Goal: Information Seeking & Learning: Learn about a topic

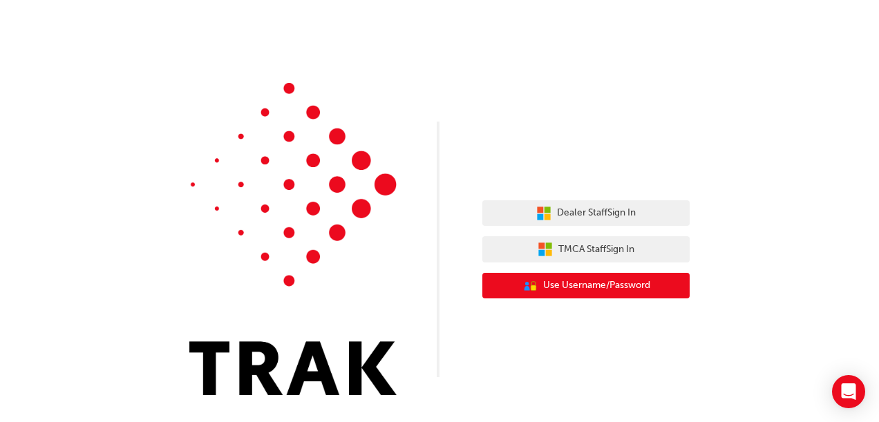
click at [600, 283] on span "Use Username/Password" at bounding box center [596, 286] width 107 height 16
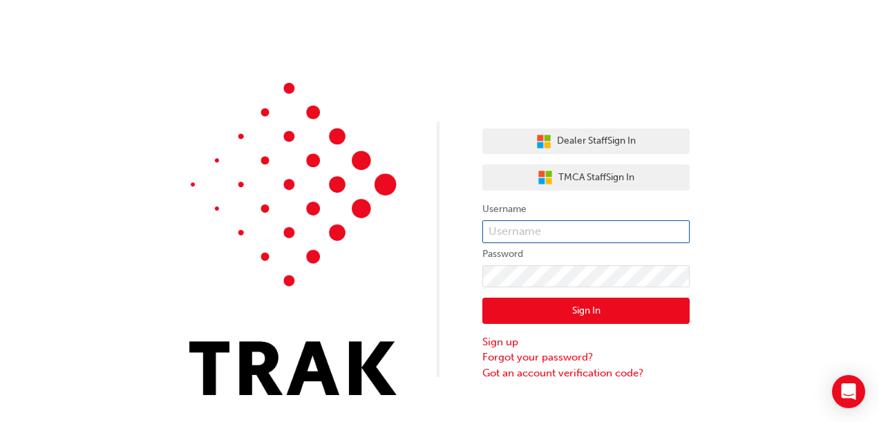
click at [546, 228] on input "text" at bounding box center [585, 231] width 207 height 23
type input "[PERSON_NAME].Masa"
click at [609, 309] on button "Sign In" at bounding box center [585, 311] width 207 height 26
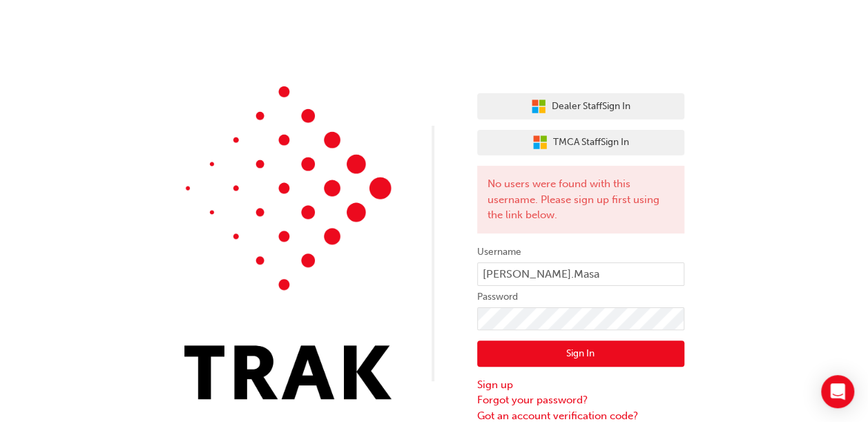
scroll to position [1, 0]
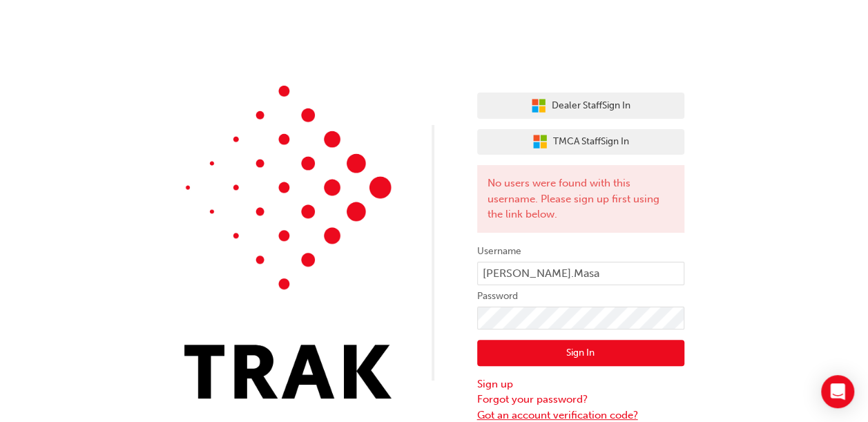
click at [558, 413] on link "Got an account verification code?" at bounding box center [580, 416] width 207 height 16
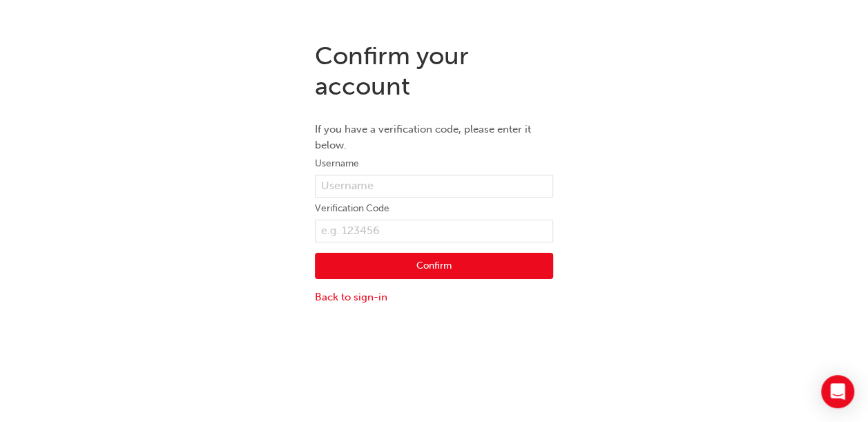
scroll to position [31, 0]
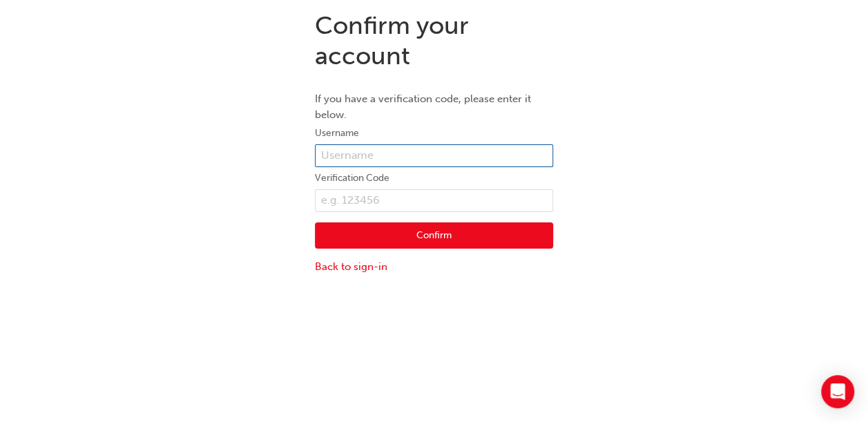
click at [422, 152] on input "text" at bounding box center [434, 155] width 238 height 23
type input "[PERSON_NAME].Masa"
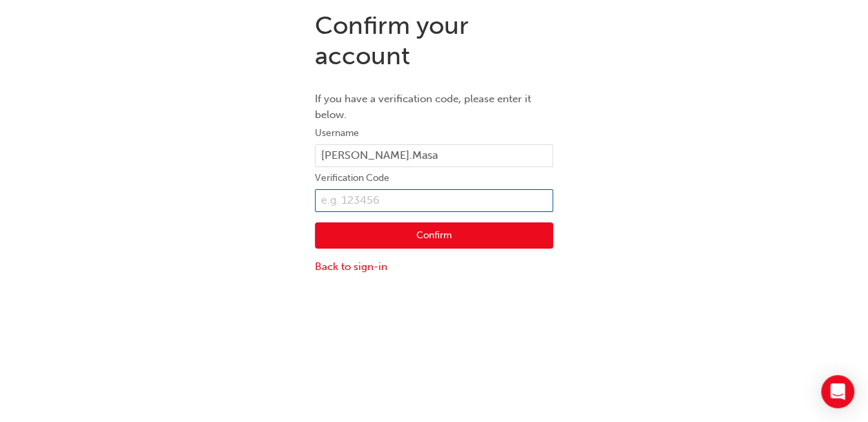
click at [376, 195] on input "text" at bounding box center [434, 200] width 238 height 23
click at [357, 265] on link "Back to sign-in" at bounding box center [434, 267] width 238 height 16
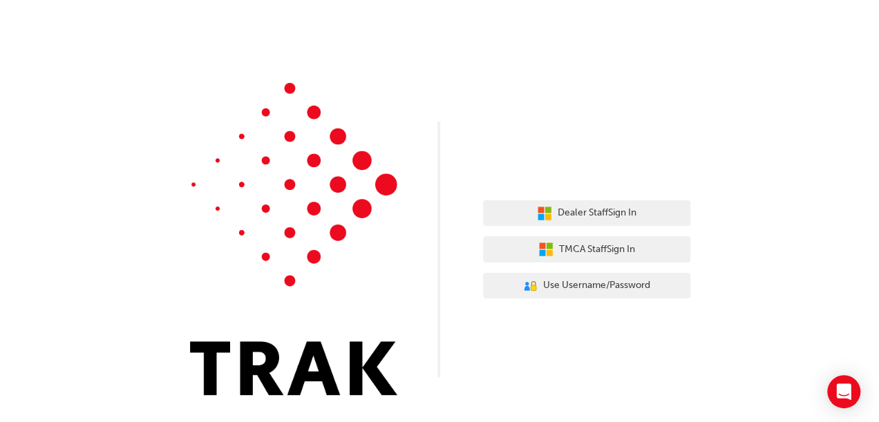
scroll to position [0, 0]
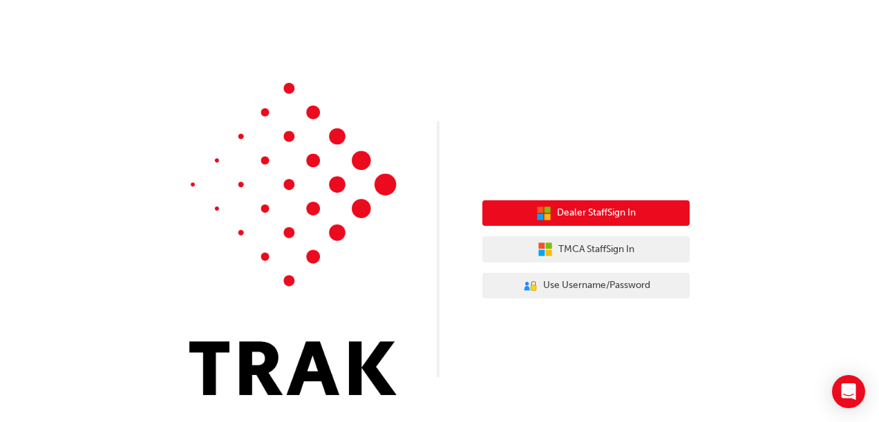
click at [629, 222] on button "Dealer Staff Sign In" at bounding box center [585, 213] width 207 height 26
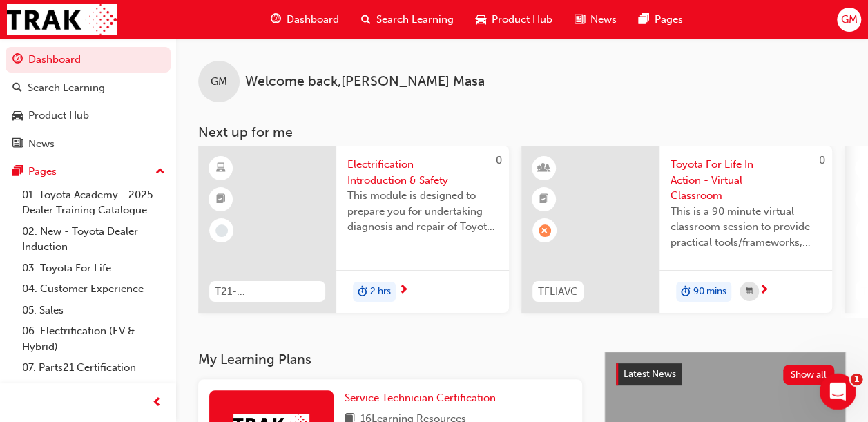
click at [846, 385] on div "Open Intercom Messenger" at bounding box center [836, 390] width 46 height 46
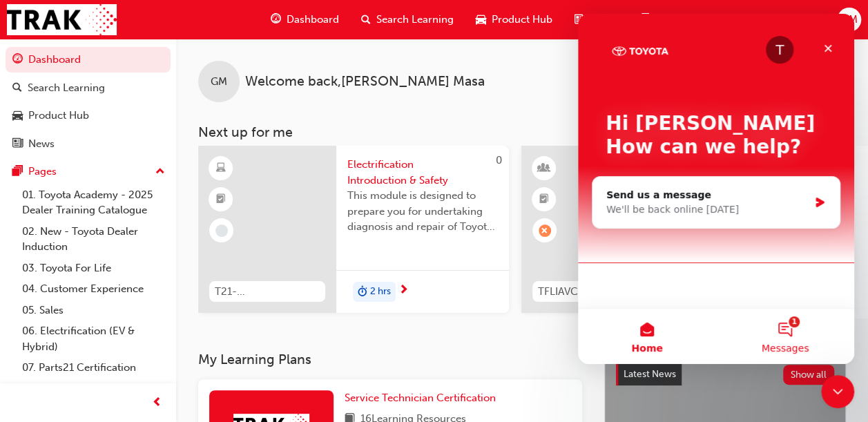
click at [794, 330] on button "1 Messages" at bounding box center [785, 336] width 138 height 55
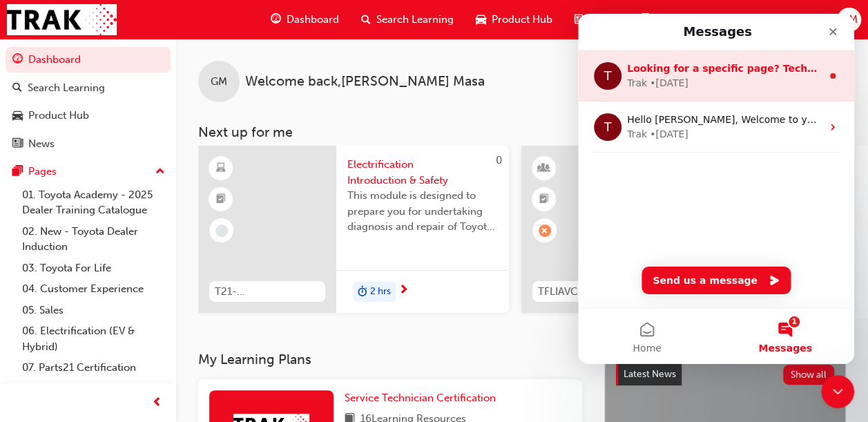
click at [732, 87] on div "Trak • 15w ago" at bounding box center [724, 83] width 195 height 15
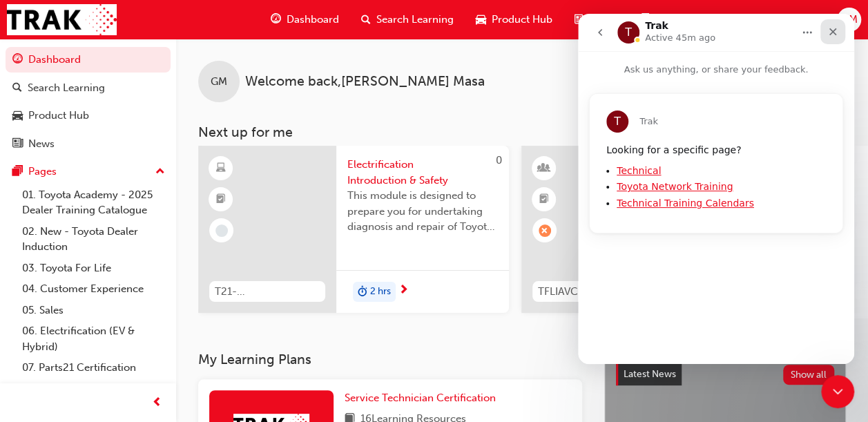
click at [833, 30] on icon "Close" at bounding box center [833, 31] width 11 height 11
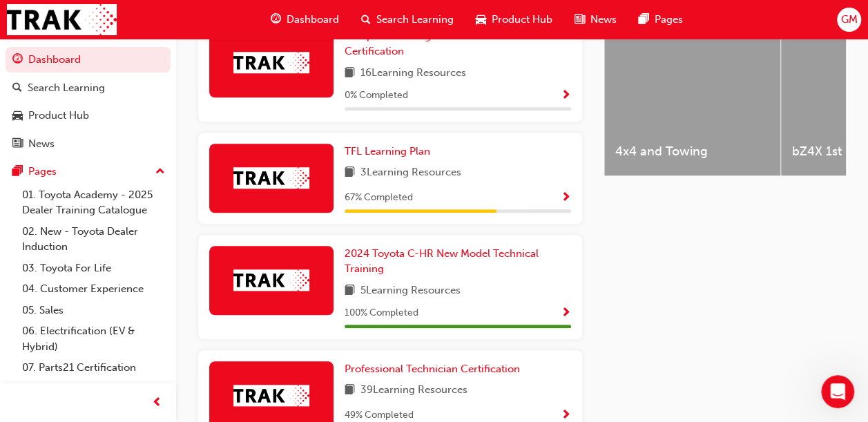
scroll to position [589, 0]
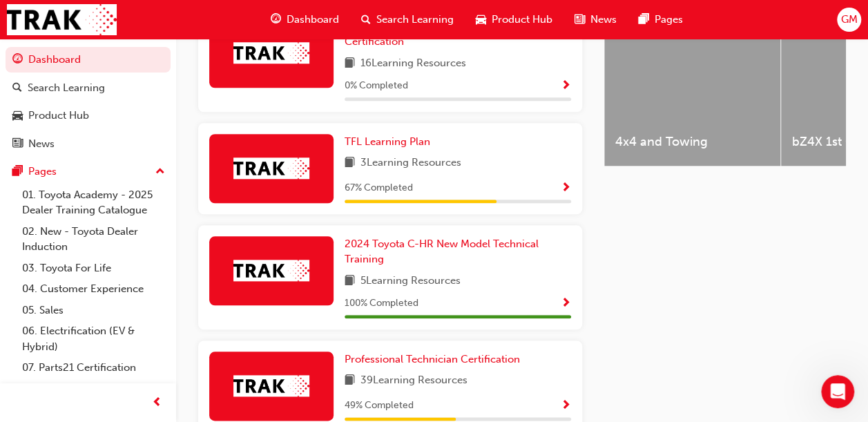
click at [564, 182] on span "Show Progress" at bounding box center [566, 188] width 10 height 12
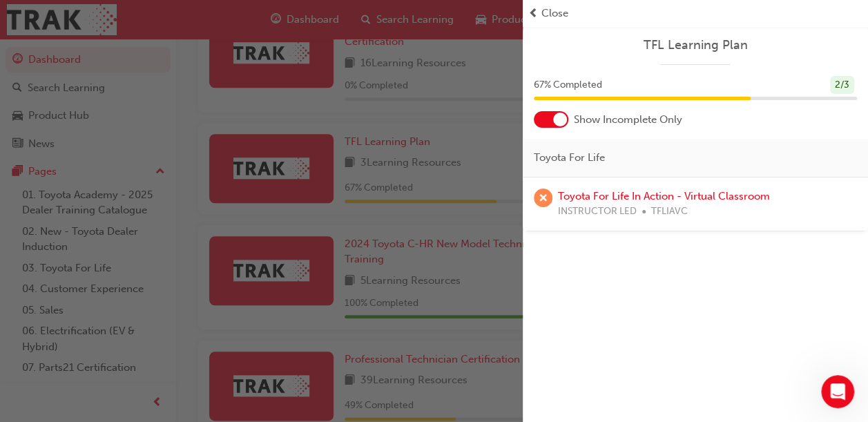
click at [481, 282] on div "button" at bounding box center [261, 211] width 523 height 422
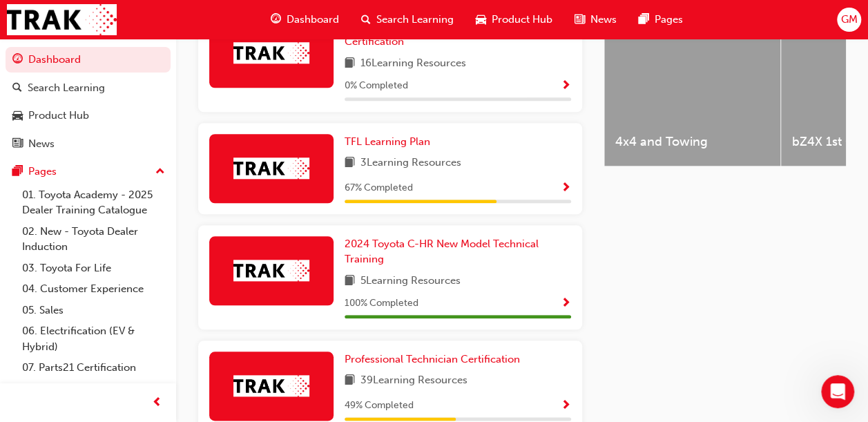
click at [570, 400] on span "Show Progress" at bounding box center [566, 406] width 10 height 12
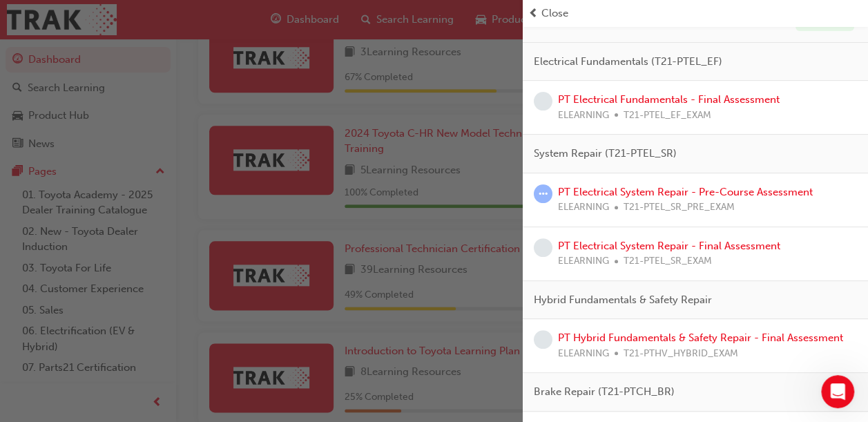
scroll to position [138, 0]
click at [651, 94] on link "PT Electrical Fundamentals - Final Assessment" at bounding box center [669, 99] width 222 height 12
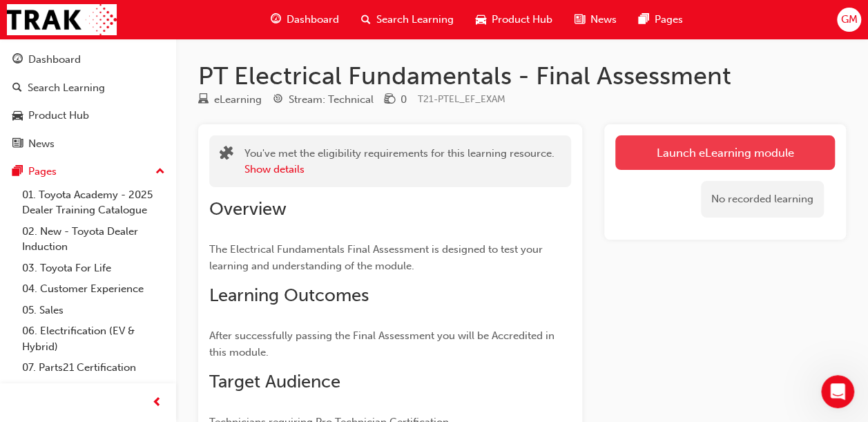
click at [710, 151] on link "Launch eLearning module" at bounding box center [725, 152] width 220 height 35
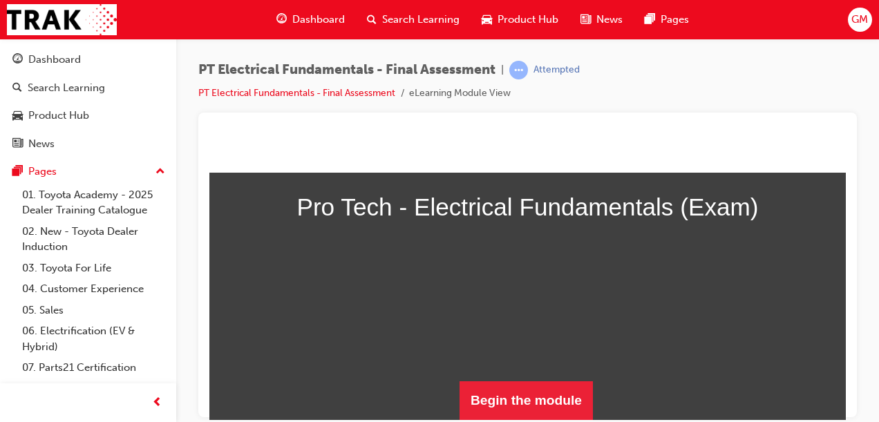
scroll to position [218, 0]
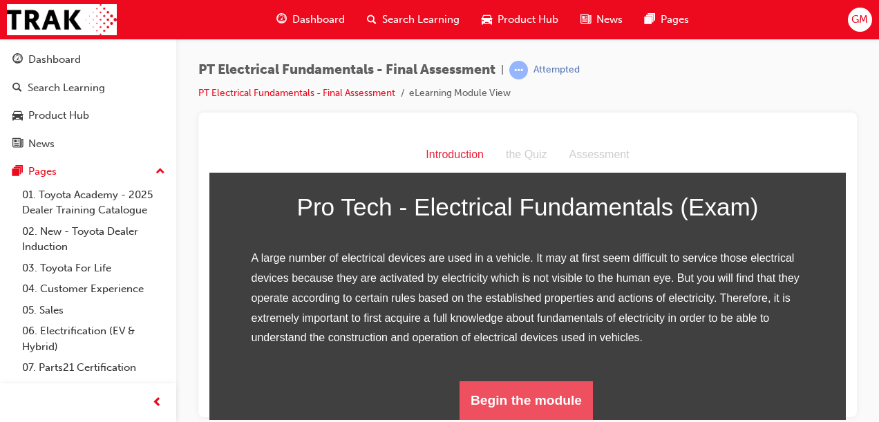
click at [512, 388] on button "Begin the module" at bounding box center [525, 400] width 133 height 39
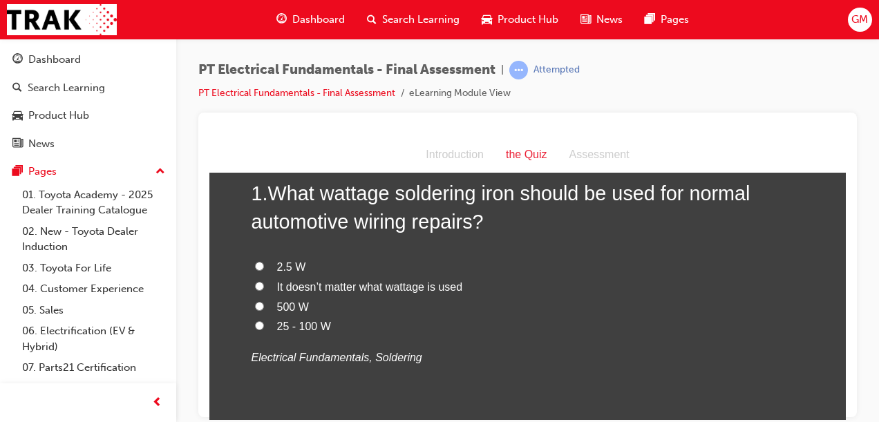
scroll to position [83, 0]
click at [255, 324] on input "25 - 100 W" at bounding box center [259, 323] width 9 height 9
radio input "true"
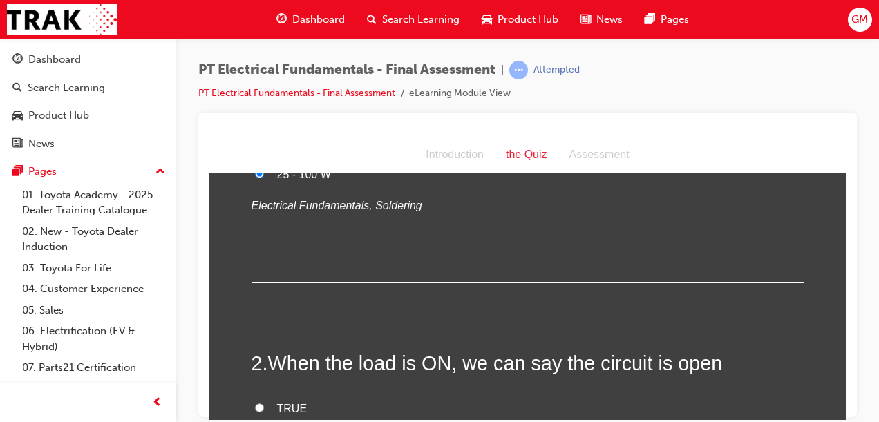
scroll to position [249, 0]
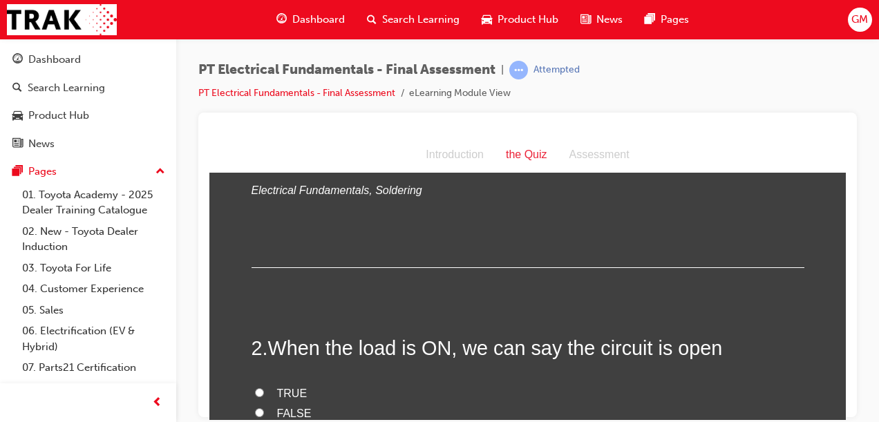
click at [255, 103] on input "2.5 W" at bounding box center [259, 98] width 9 height 9
radio input "true"
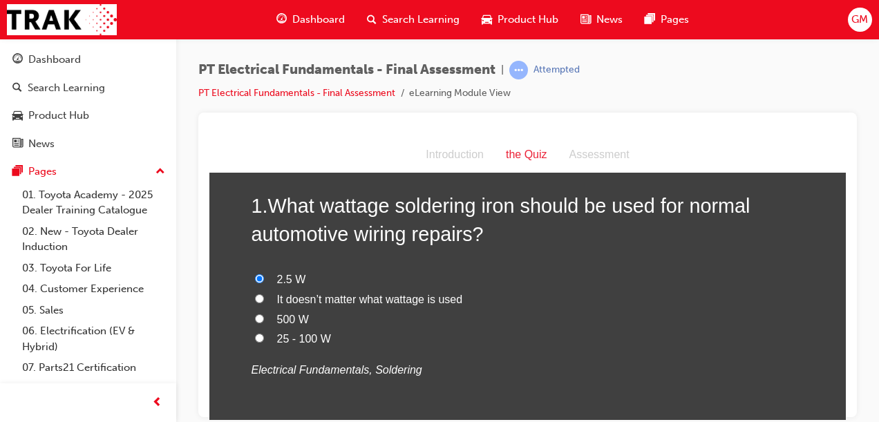
click at [255, 333] on input "25 - 100 W" at bounding box center [259, 337] width 9 height 9
radio input "true"
click at [255, 314] on input "500 W" at bounding box center [259, 318] width 9 height 9
radio input "true"
click at [255, 333] on input "25 - 100 W" at bounding box center [259, 337] width 9 height 9
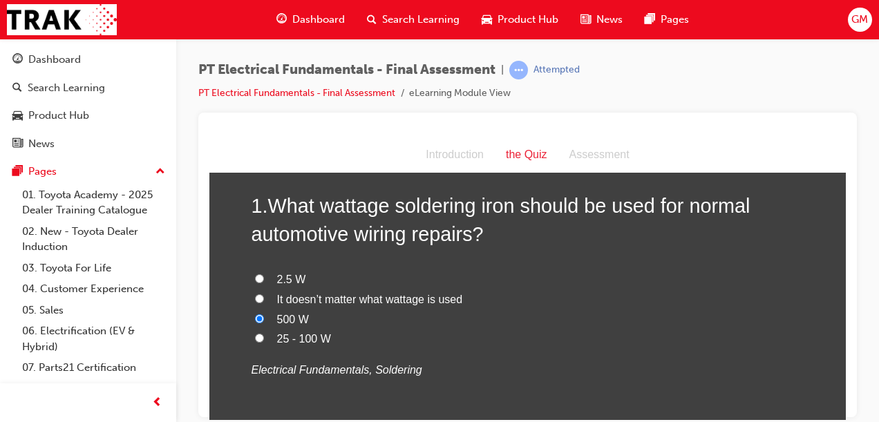
radio input "true"
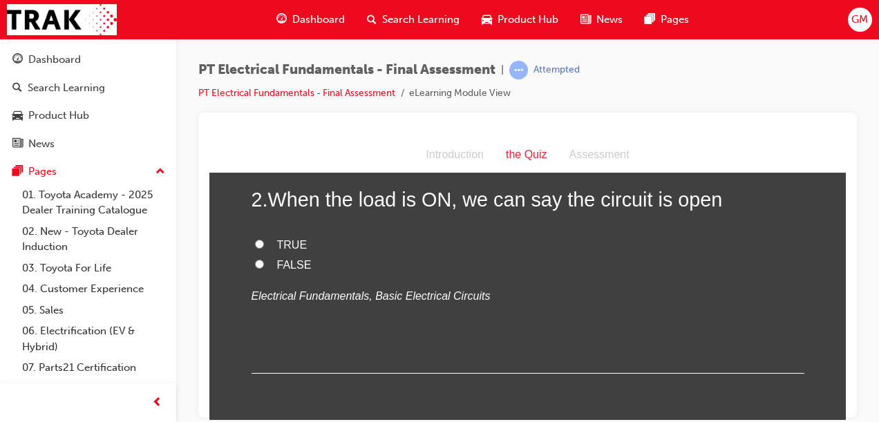
scroll to position [401, 0]
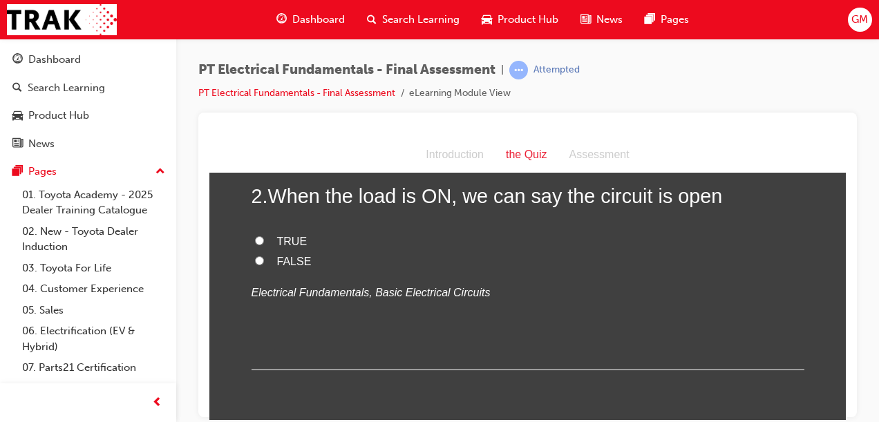
click at [296, 260] on span "FALSE" at bounding box center [294, 261] width 35 height 12
click at [264, 260] on input "FALSE" at bounding box center [259, 260] width 9 height 9
radio input "true"
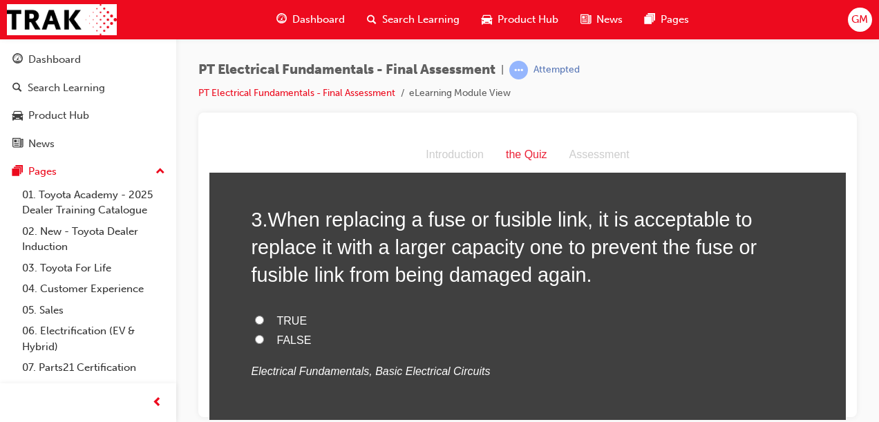
scroll to position [649, 0]
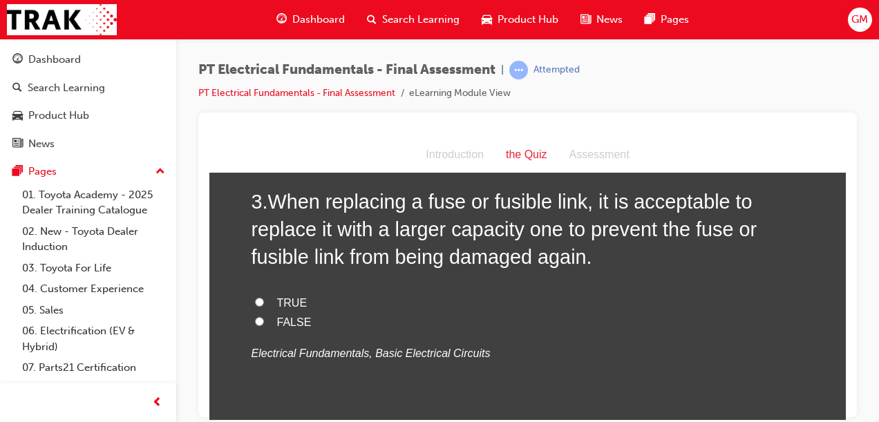
click at [255, 320] on input "FALSE" at bounding box center [259, 320] width 9 height 9
radio input "true"
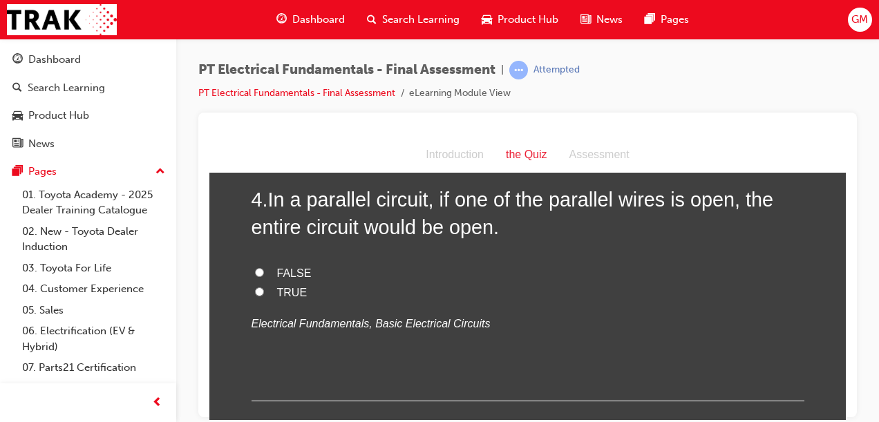
scroll to position [953, 0]
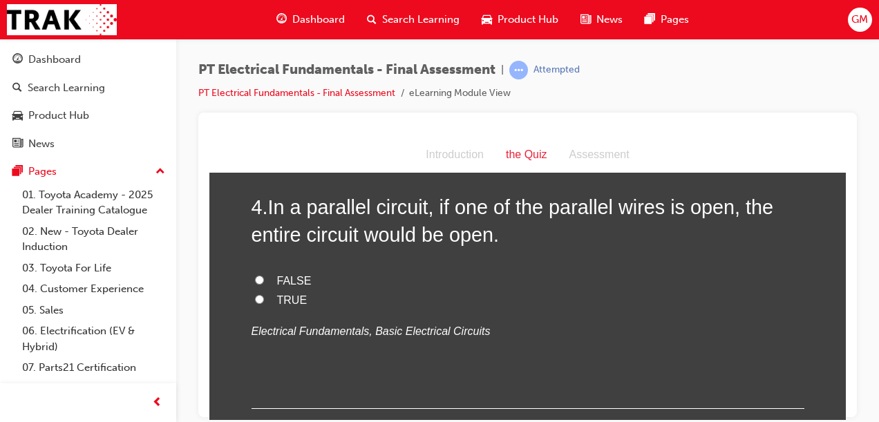
click at [294, 282] on span "FALSE" at bounding box center [294, 280] width 35 height 12
click at [264, 282] on input "FALSE" at bounding box center [259, 279] width 9 height 9
radio input "true"
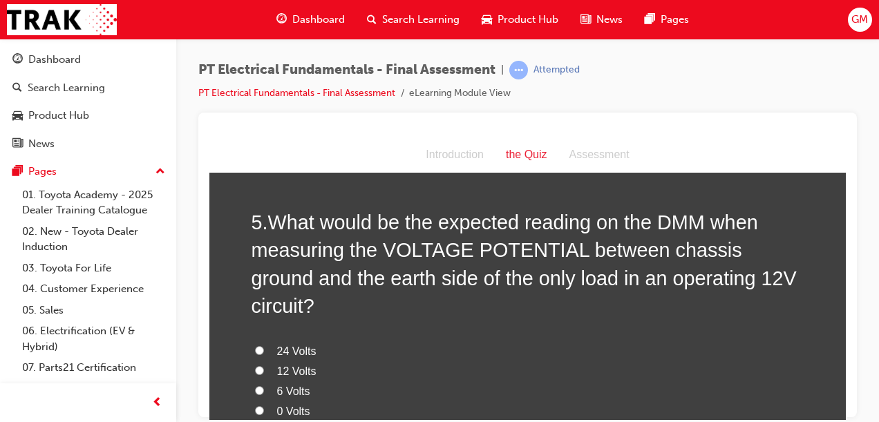
scroll to position [1230, 0]
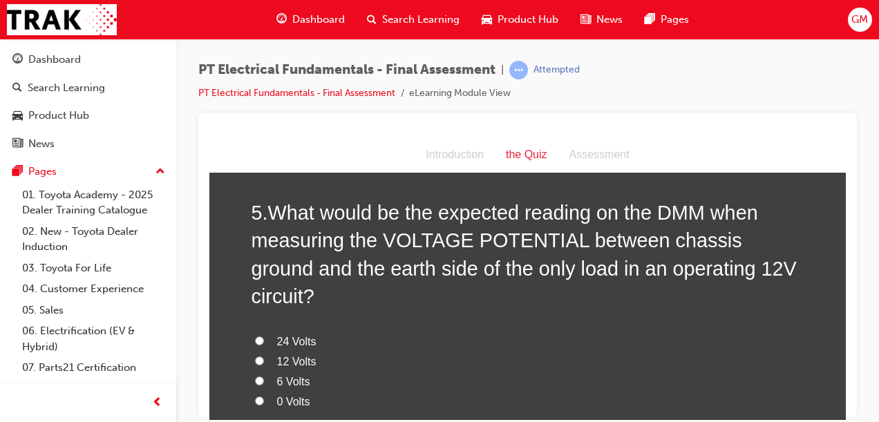
click at [255, 396] on input "0 Volts" at bounding box center [259, 400] width 9 height 9
radio input "true"
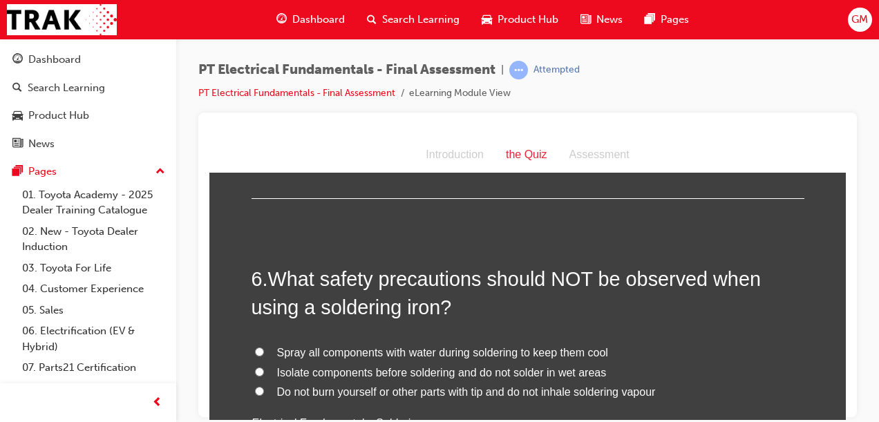
scroll to position [1561, 0]
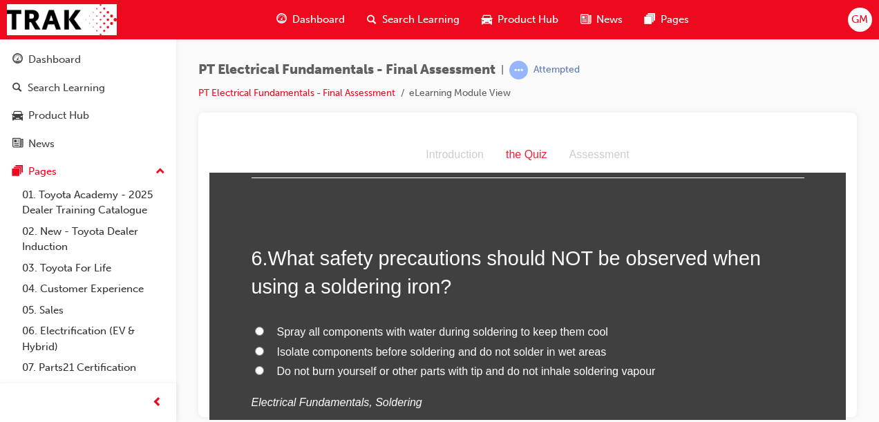
click at [255, 326] on input "Spray all components with water during soldering to keep them cool" at bounding box center [259, 330] width 9 height 9
radio input "true"
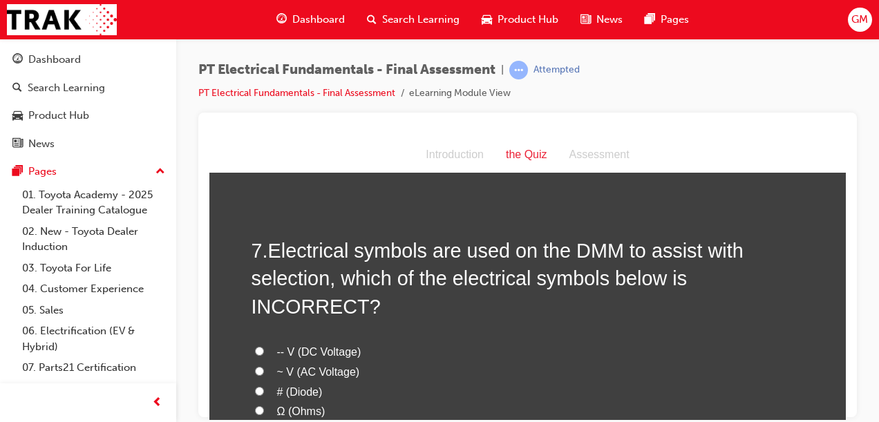
scroll to position [1873, 0]
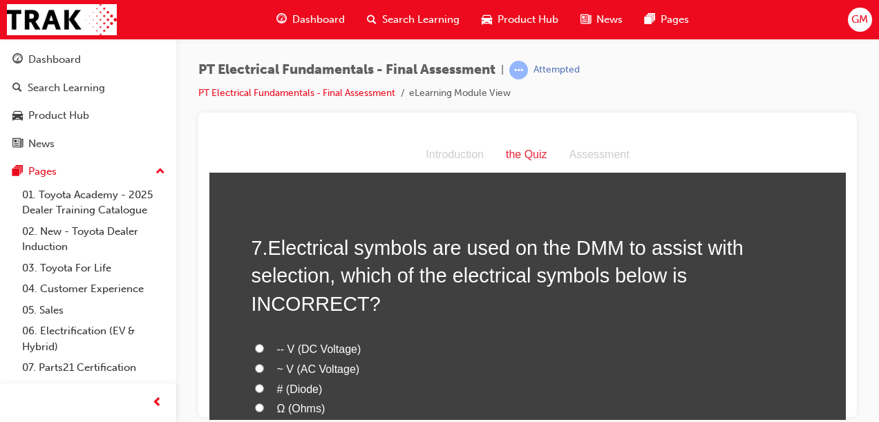
click at [345, 363] on span "~ V (AC Voltage)" at bounding box center [318, 369] width 83 height 12
click at [264, 363] on input "~ V (AC Voltage)" at bounding box center [259, 367] width 9 height 9
radio input "true"
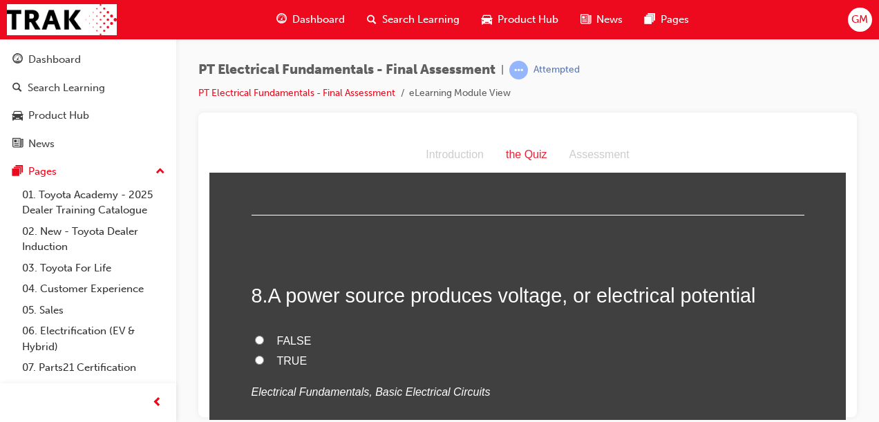
scroll to position [2177, 0]
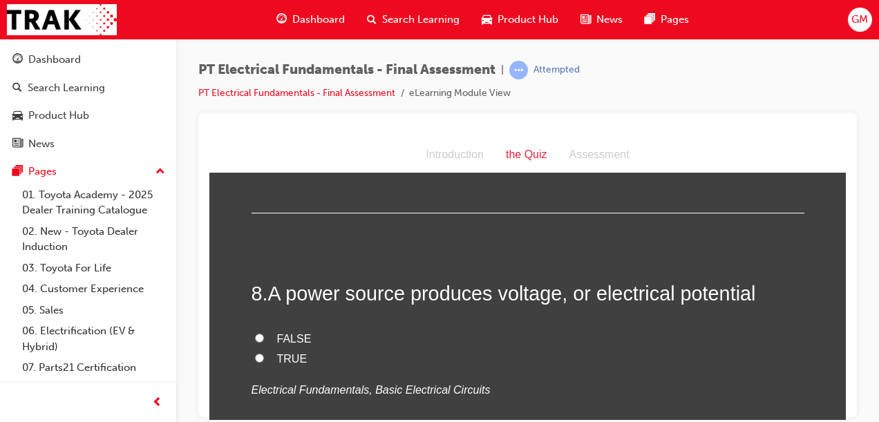
click at [255, 353] on input "TRUE" at bounding box center [259, 357] width 9 height 9
radio input "true"
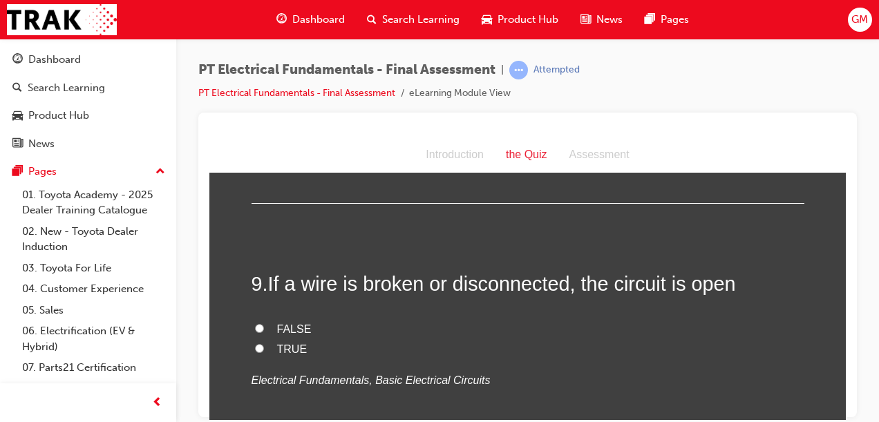
scroll to position [2454, 0]
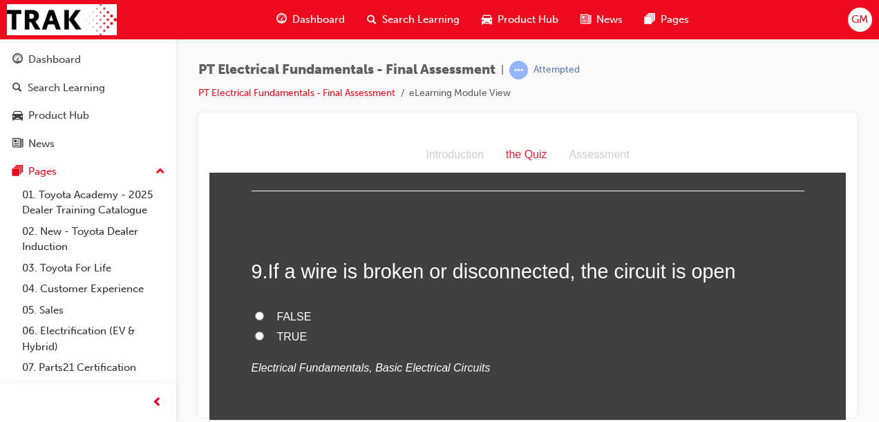
click at [256, 331] on input "TRUE" at bounding box center [259, 335] width 9 height 9
radio input "true"
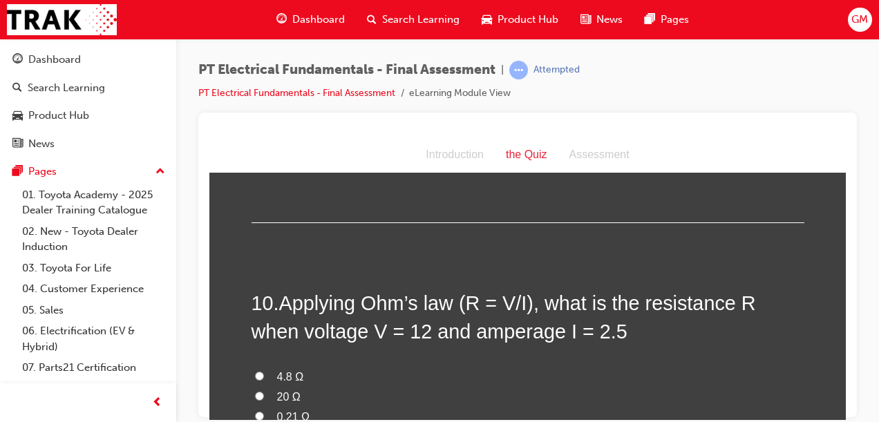
scroll to position [2702, 0]
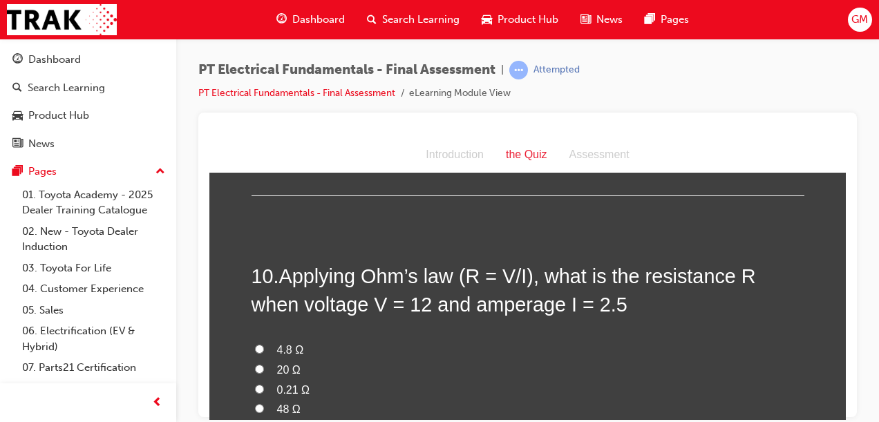
click at [289, 403] on span "48 Ω" at bounding box center [288, 409] width 23 height 12
click at [264, 403] on input "48 Ω" at bounding box center [259, 407] width 9 height 9
radio input "true"
click at [255, 344] on input "4.8 Ω" at bounding box center [259, 348] width 9 height 9
radio input "true"
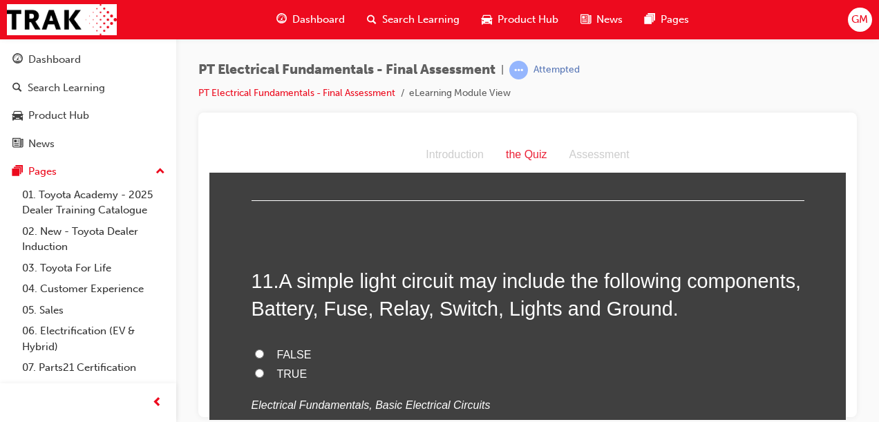
scroll to position [3034, 0]
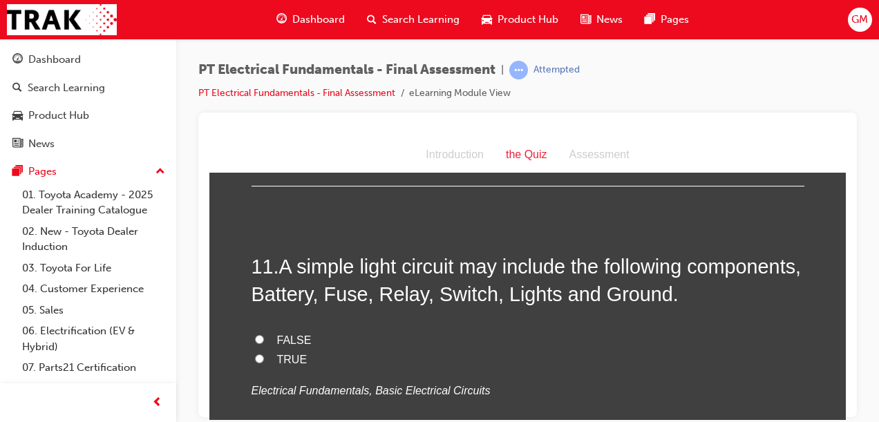
click at [296, 353] on span "TRUE" at bounding box center [292, 359] width 30 height 12
click at [264, 354] on input "TRUE" at bounding box center [259, 358] width 9 height 9
radio input "true"
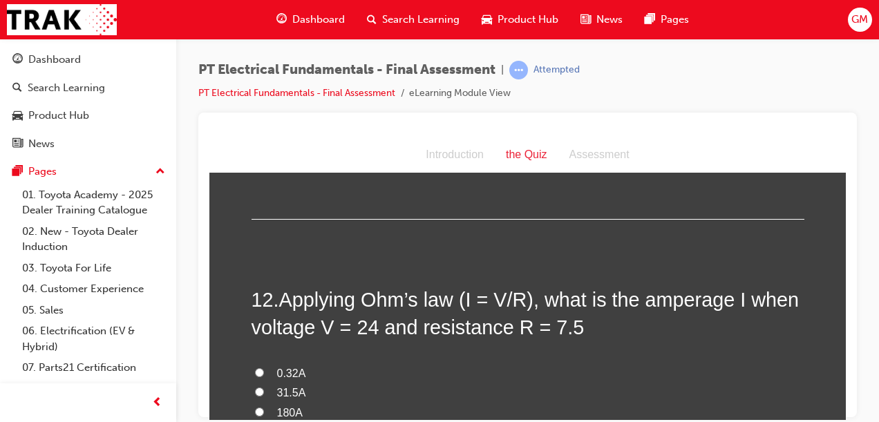
scroll to position [3310, 0]
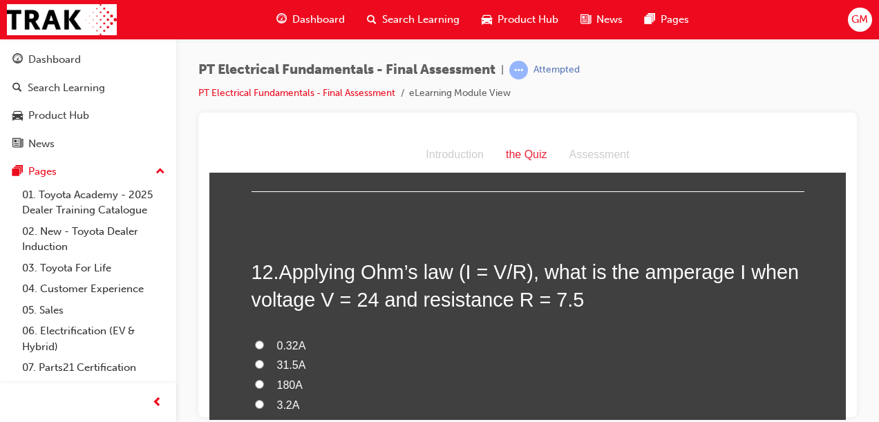
click at [280, 399] on span "3.2A" at bounding box center [288, 405] width 23 height 12
click at [264, 399] on input "3.2A" at bounding box center [259, 403] width 9 height 9
radio input "true"
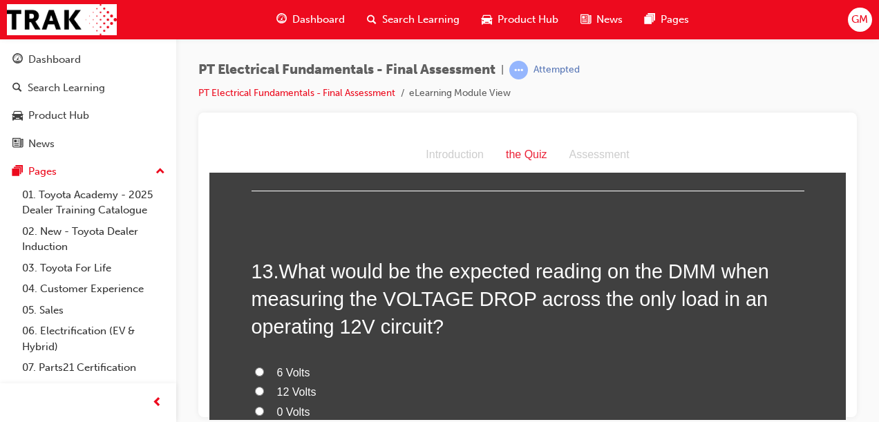
scroll to position [3642, 0]
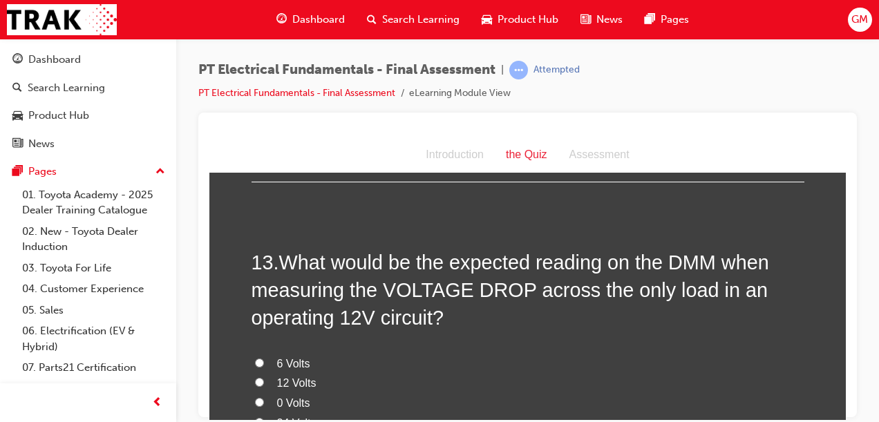
click at [255, 377] on input "12 Volts" at bounding box center [259, 381] width 9 height 9
radio input "true"
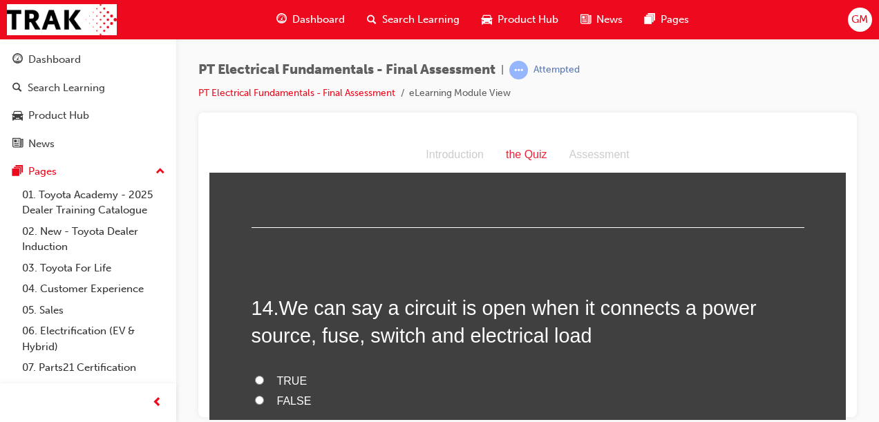
scroll to position [3973, 0]
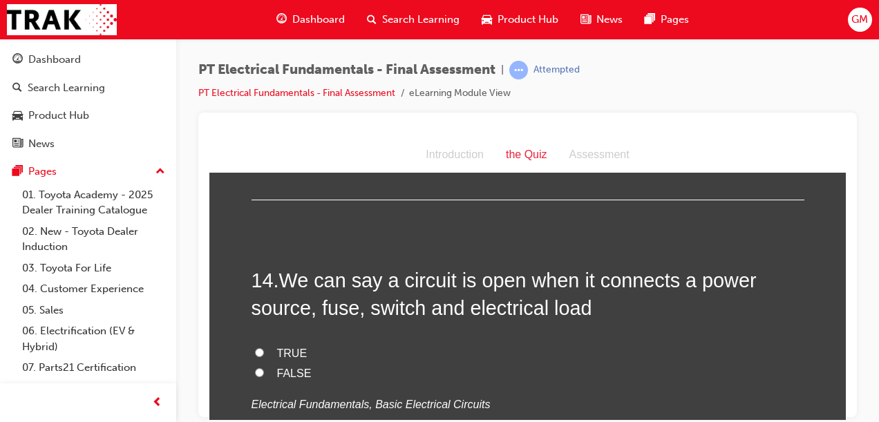
click at [287, 367] on span "FALSE" at bounding box center [294, 373] width 35 height 12
click at [264, 367] on input "FALSE" at bounding box center [259, 371] width 9 height 9
radio input "true"
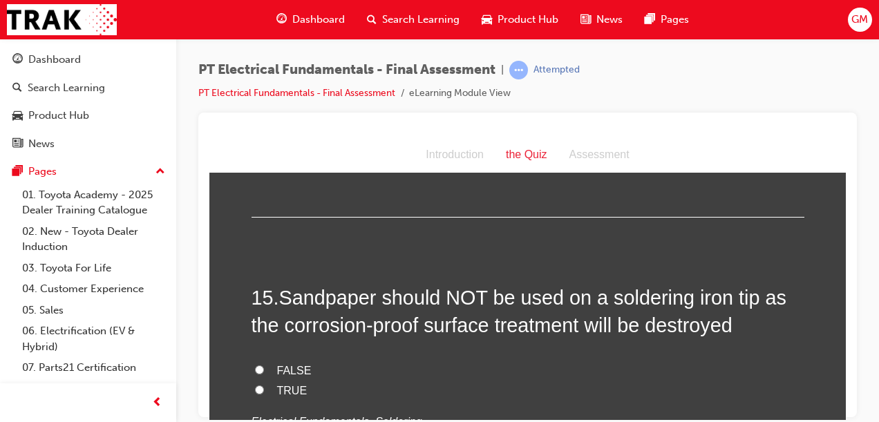
scroll to position [4250, 0]
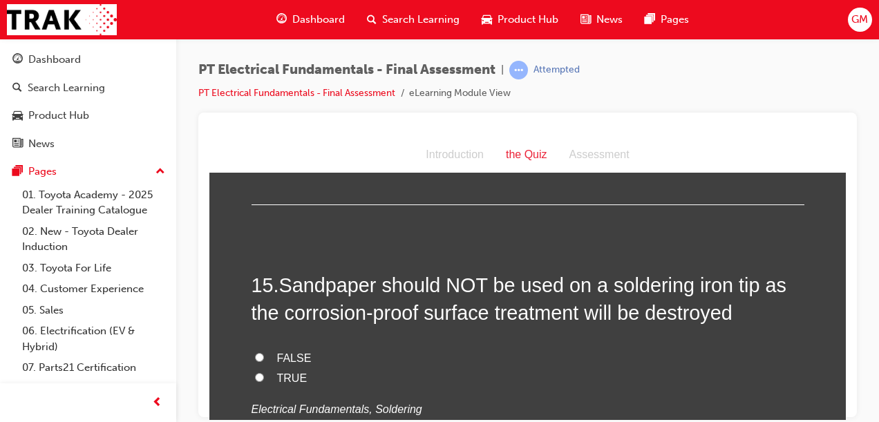
click at [256, 372] on input "TRUE" at bounding box center [259, 376] width 9 height 9
radio input "true"
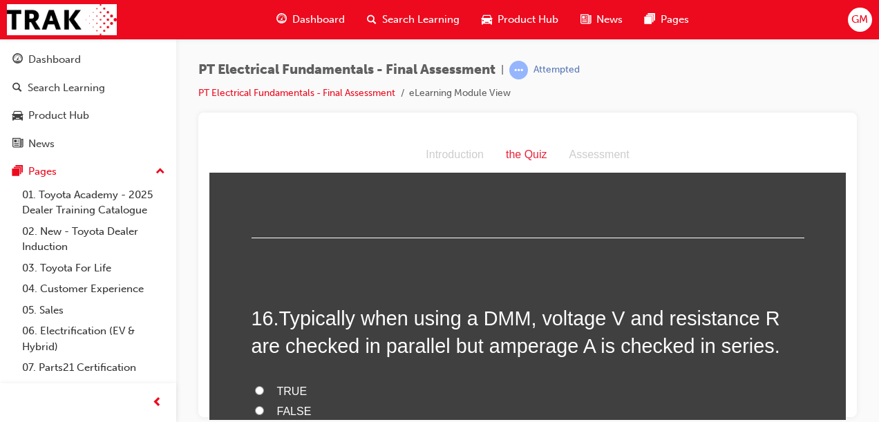
scroll to position [4527, 0]
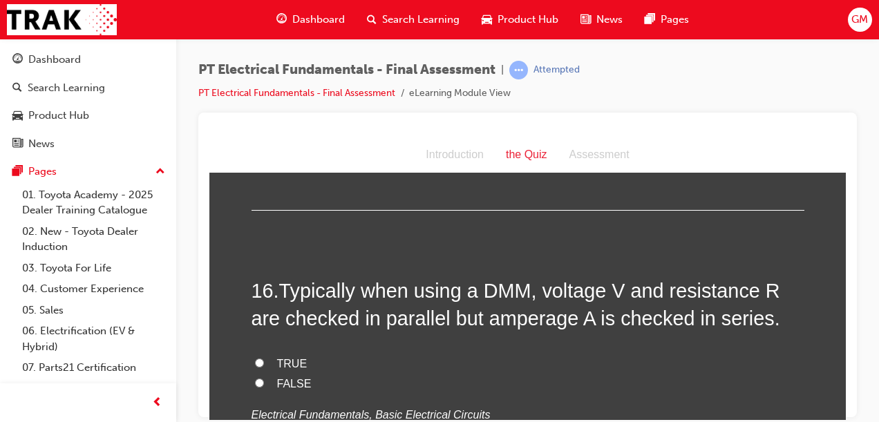
click at [255, 358] on input "TRUE" at bounding box center [259, 362] width 9 height 9
radio input "true"
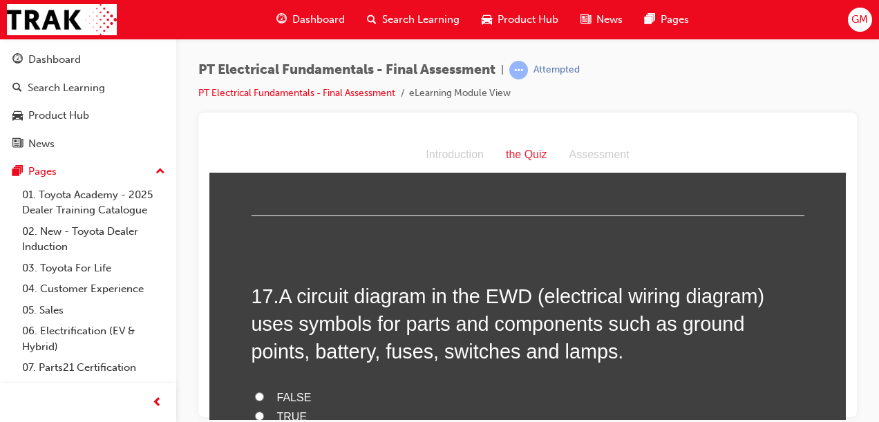
scroll to position [4831, 0]
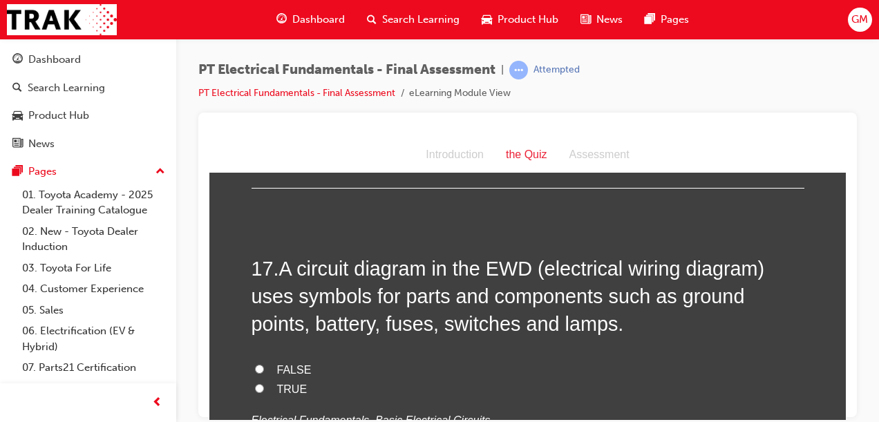
click at [255, 383] on input "TRUE" at bounding box center [259, 387] width 9 height 9
radio input "true"
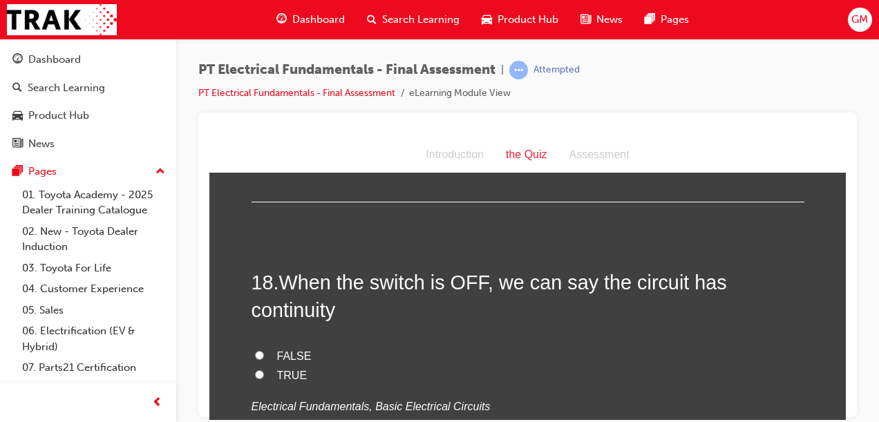
scroll to position [5135, 0]
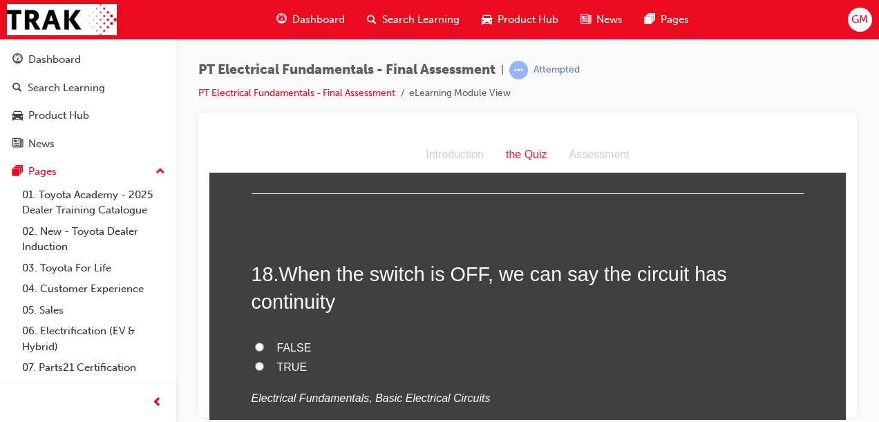
click at [253, 338] on label "FALSE" at bounding box center [527, 348] width 553 height 20
click at [255, 342] on input "FALSE" at bounding box center [259, 346] width 9 height 9
radio input "true"
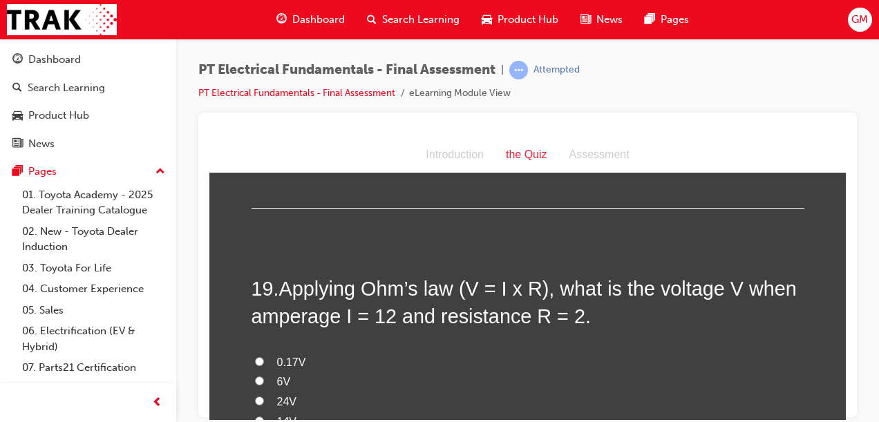
scroll to position [5411, 0]
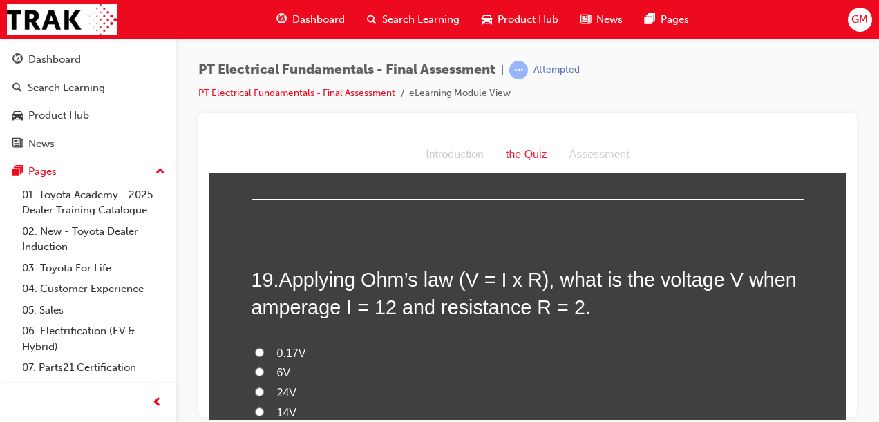
click at [255, 387] on input "24V" at bounding box center [259, 391] width 9 height 9
radio input "true"
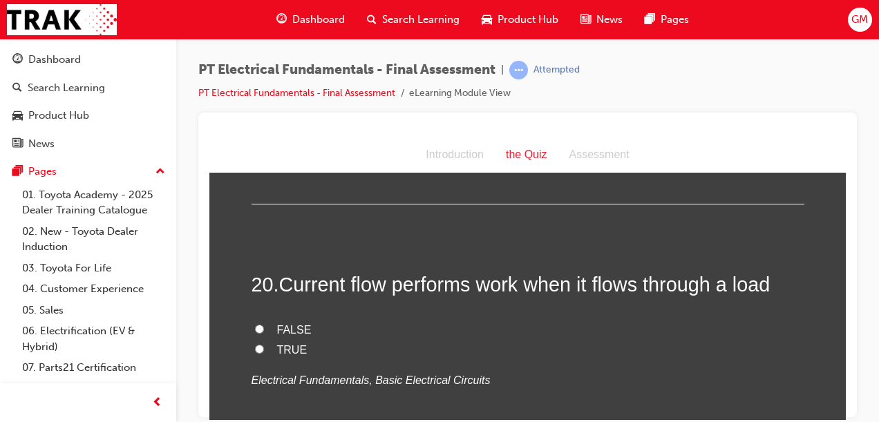
scroll to position [5715, 0]
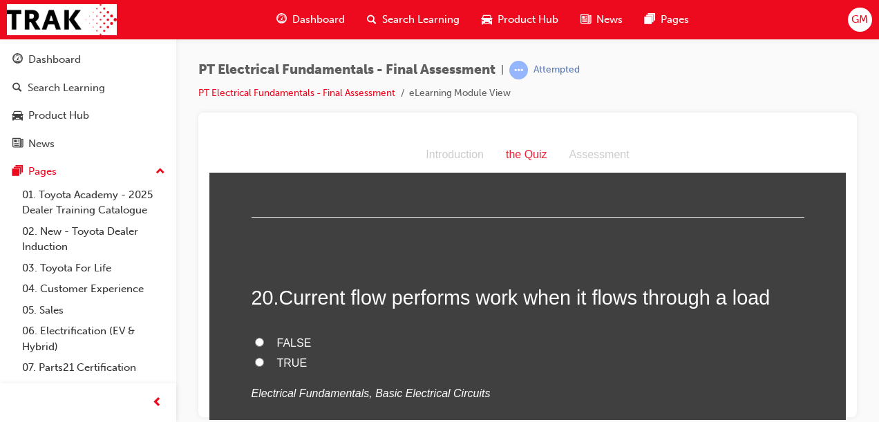
click at [257, 357] on input "TRUE" at bounding box center [259, 361] width 9 height 9
radio input "true"
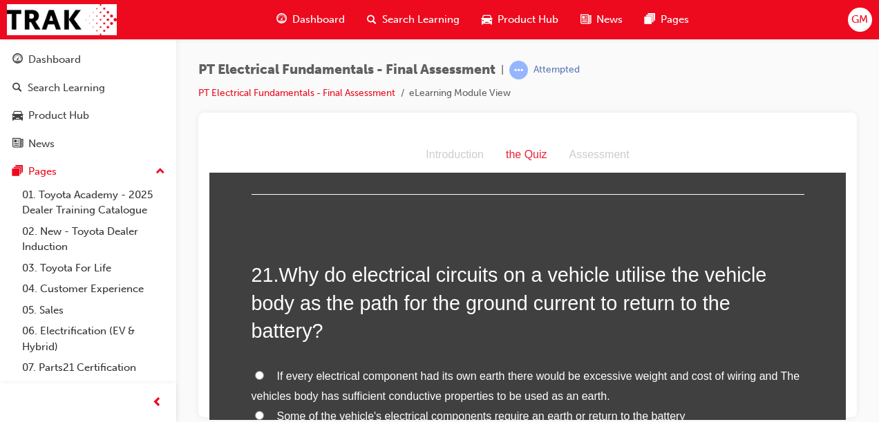
scroll to position [6019, 0]
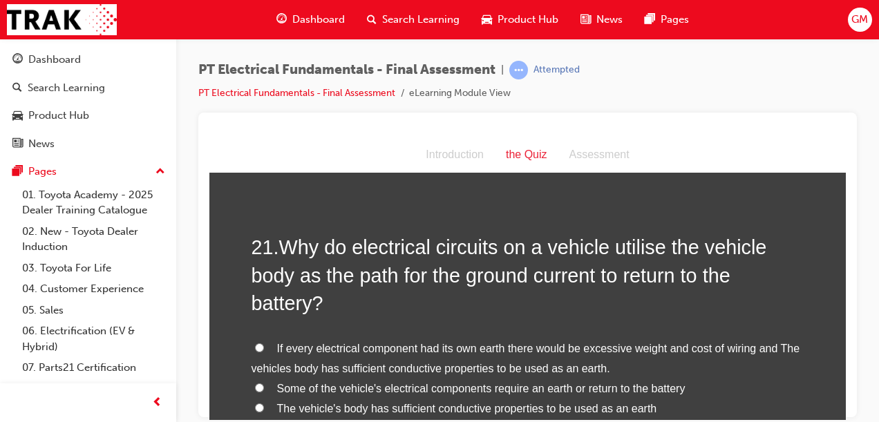
click at [255, 343] on input "If every electrical component had its own earth there would be excessive weight…" at bounding box center [259, 347] width 9 height 9
radio input "true"
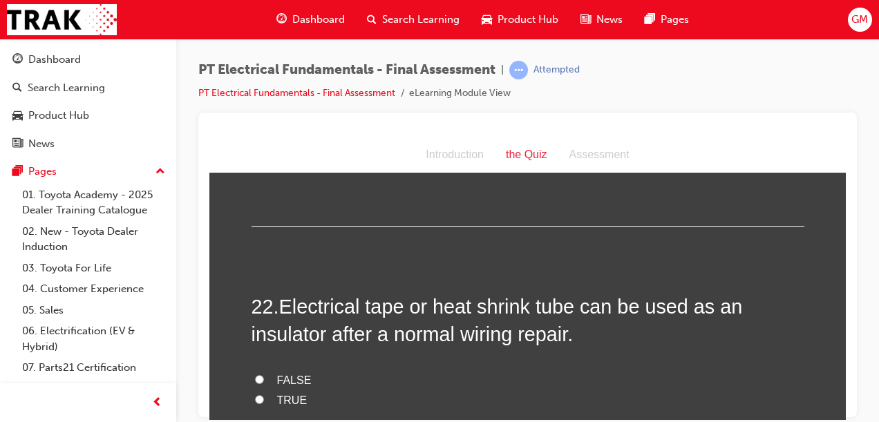
scroll to position [6323, 0]
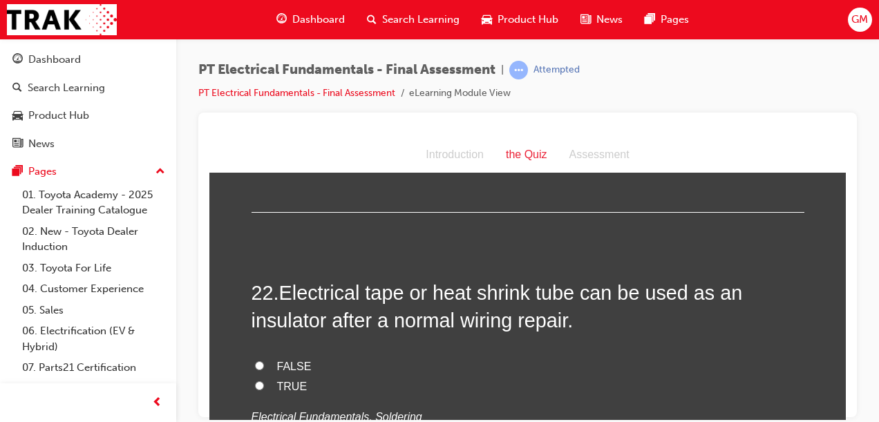
click at [255, 381] on input "TRUE" at bounding box center [259, 385] width 9 height 9
radio input "true"
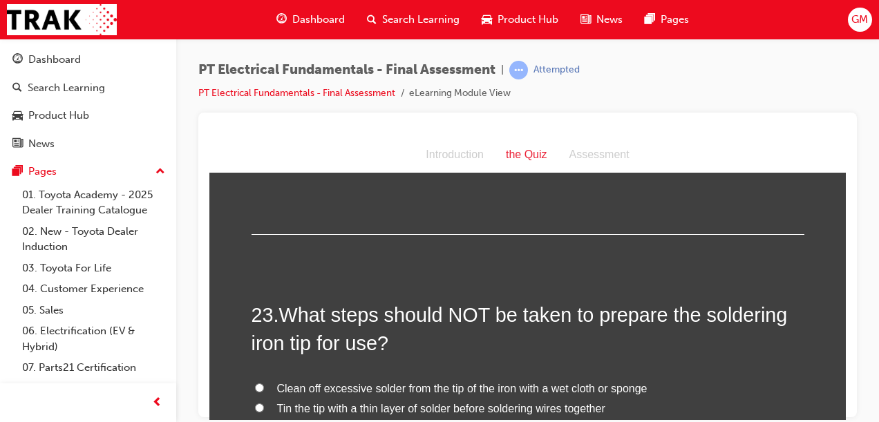
scroll to position [6599, 0]
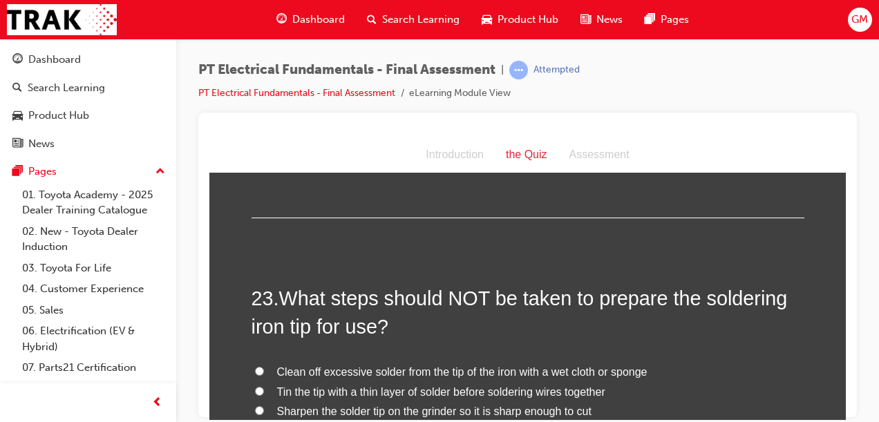
click at [255, 405] on input "Sharpen the solder tip on the grinder so it is sharp enough to cut" at bounding box center [259, 409] width 9 height 9
radio input "true"
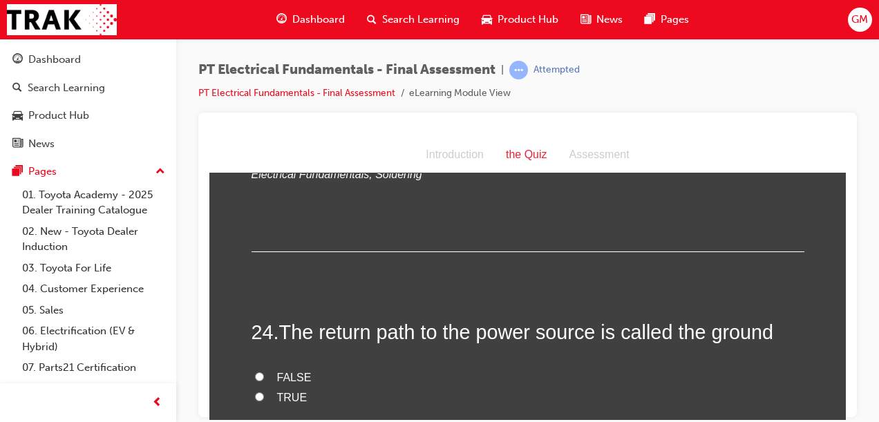
scroll to position [6875, 0]
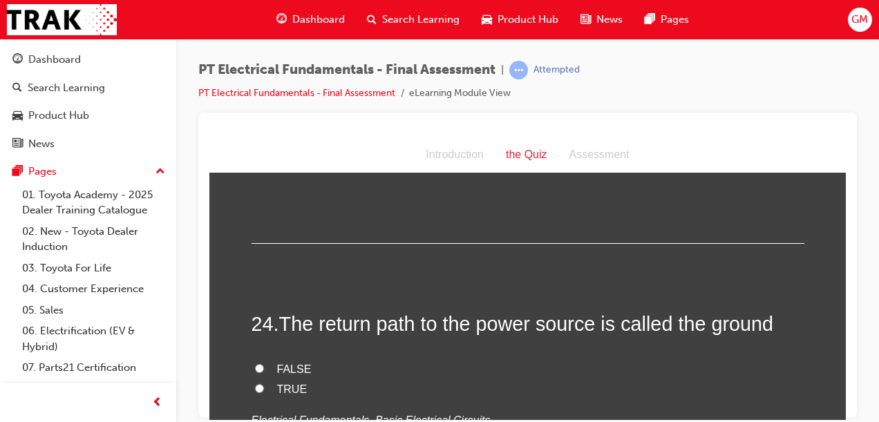
click at [257, 383] on input "TRUE" at bounding box center [259, 387] width 9 height 9
radio input "true"
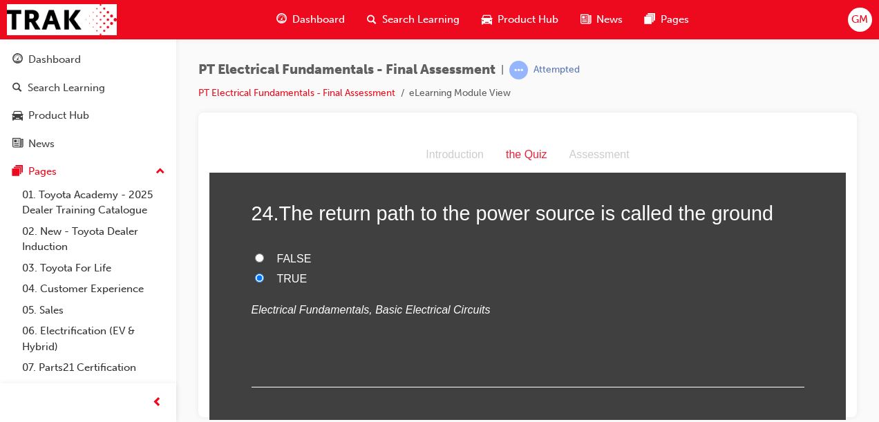
scroll to position [6996, 0]
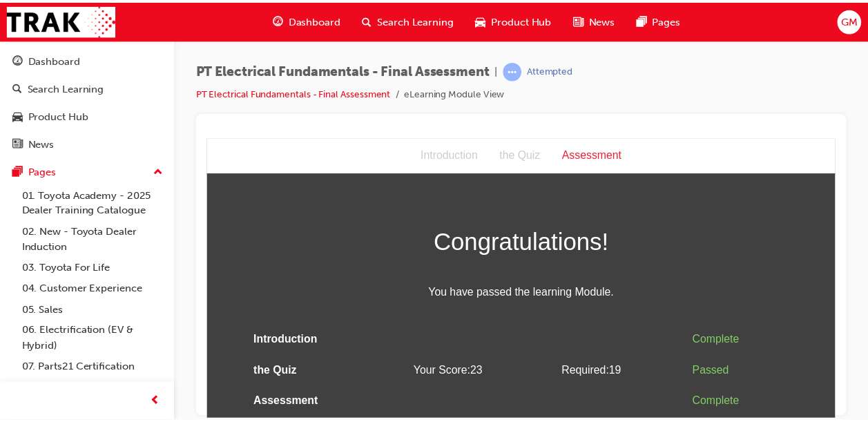
scroll to position [0, 0]
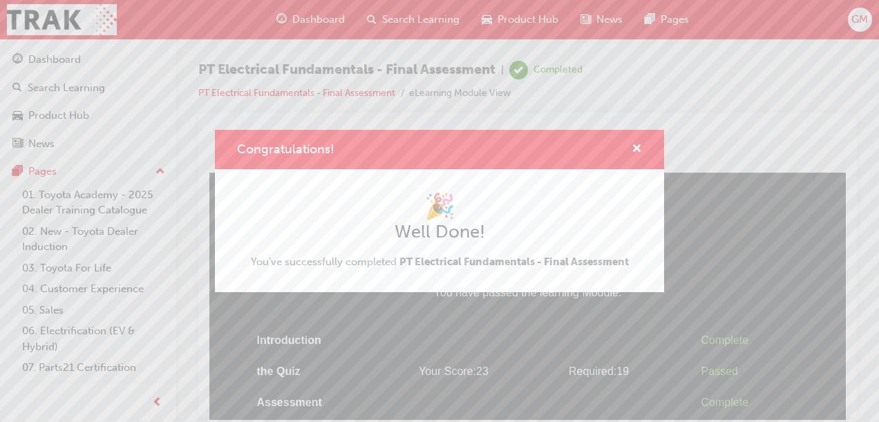
click at [517, 184] on div "🎉 Well Done! You've successfully completed PT Electrical Fundamentals - Final A…" at bounding box center [439, 230] width 449 height 123
click at [634, 149] on span "cross-icon" at bounding box center [636, 150] width 10 height 12
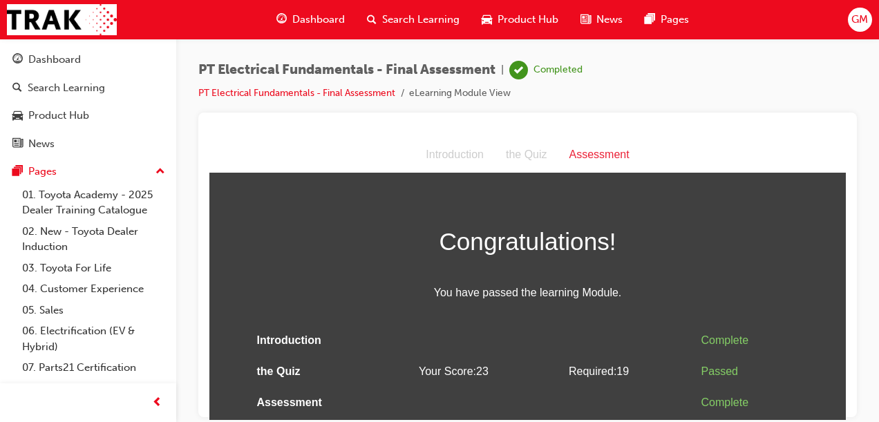
drag, startPoint x: 852, startPoint y: 256, endPoint x: 846, endPoint y: 173, distance: 83.2
click at [846, 173] on div at bounding box center [527, 265] width 658 height 305
click at [380, 92] on link "PT Electrical Fundamentals - Final Assessment" at bounding box center [296, 93] width 197 height 12
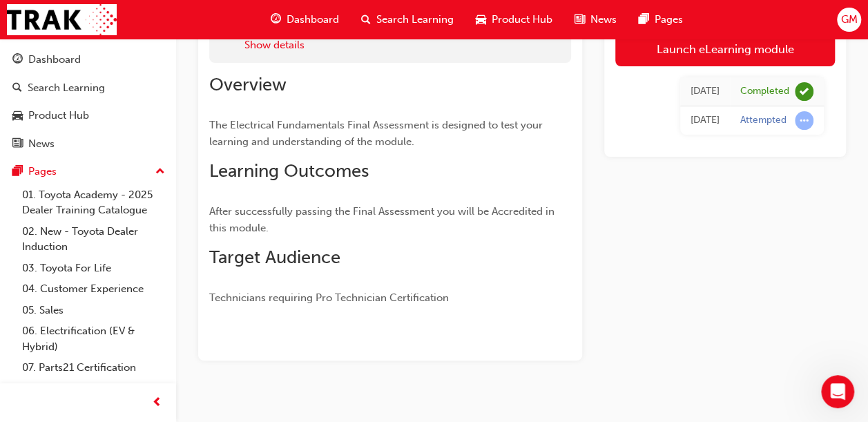
scroll to position [138, 0]
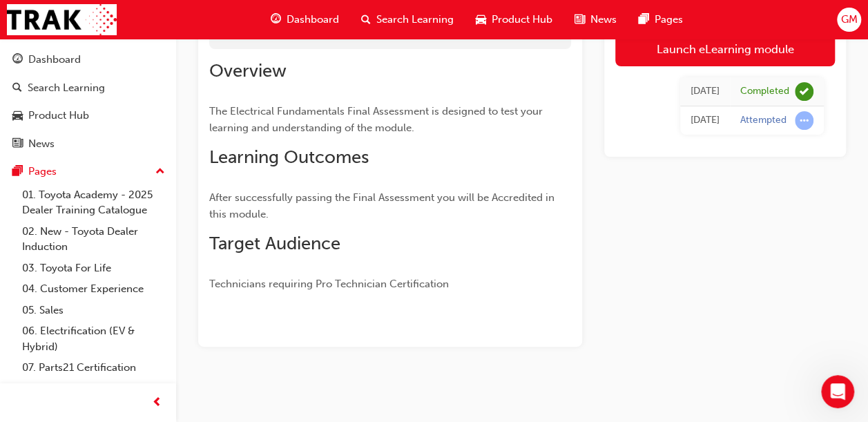
click at [327, 18] on span "Dashboard" at bounding box center [313, 20] width 52 height 16
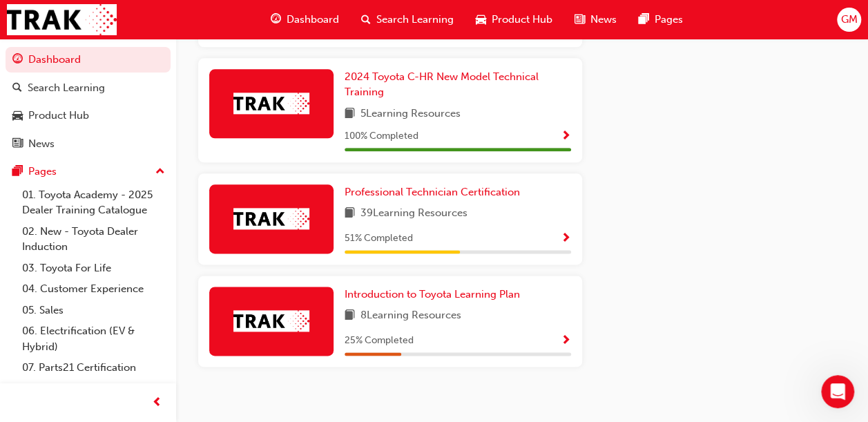
scroll to position [760, 0]
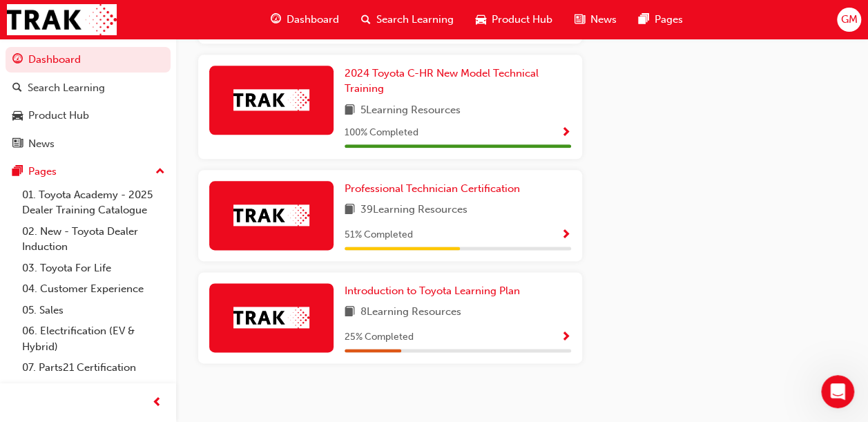
click at [565, 229] on span "Show Progress" at bounding box center [566, 235] width 10 height 12
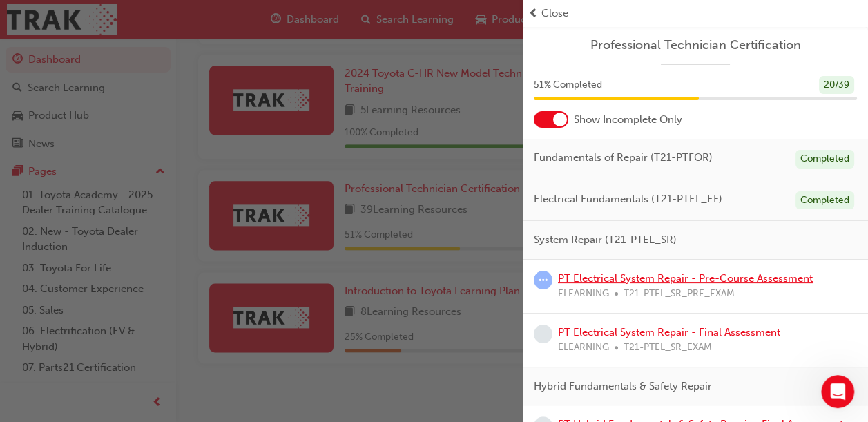
click at [688, 282] on link "PT Electrical System Repair - Pre-Course Assessment" at bounding box center [685, 278] width 255 height 12
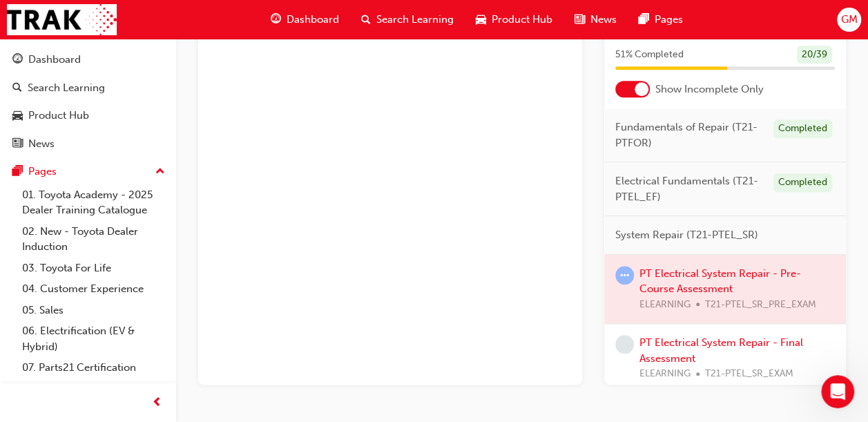
scroll to position [546, 0]
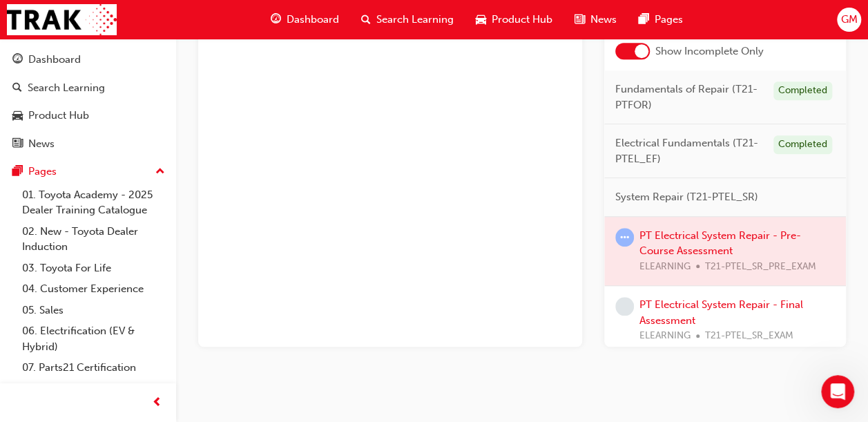
click at [689, 246] on div at bounding box center [725, 251] width 242 height 69
click at [684, 315] on link "PT Electrical System Repair - Final Assessment" at bounding box center [722, 312] width 164 height 28
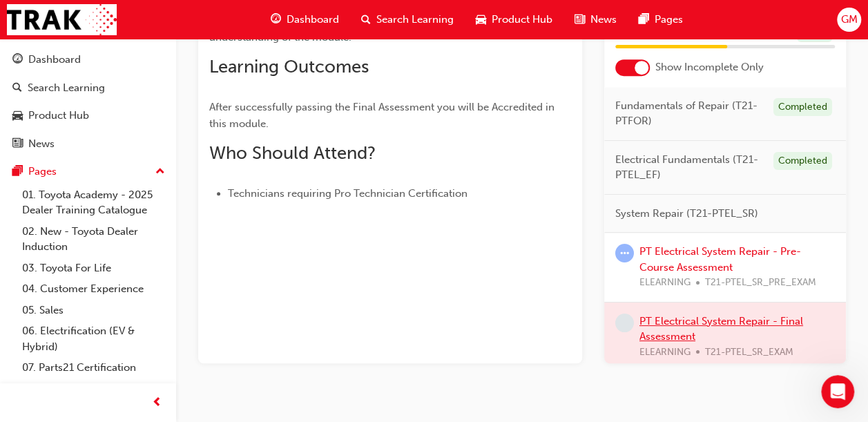
scroll to position [295, 0]
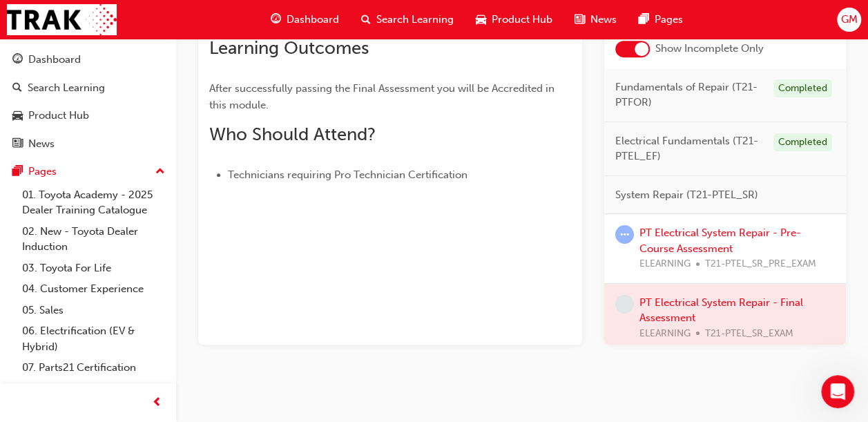
click at [674, 300] on div at bounding box center [725, 318] width 242 height 69
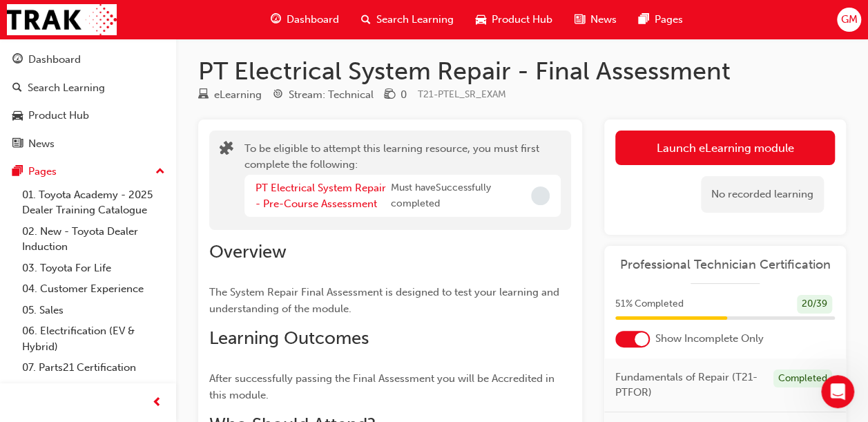
scroll to position [0, 0]
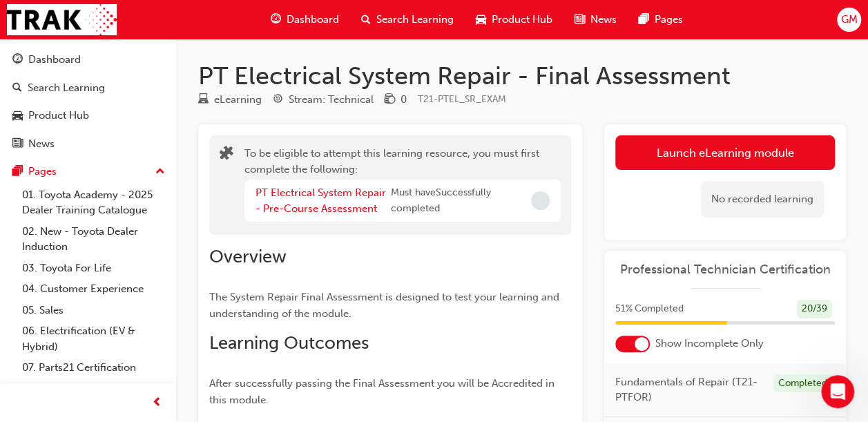
click at [321, 17] on span "Dashboard" at bounding box center [313, 20] width 52 height 16
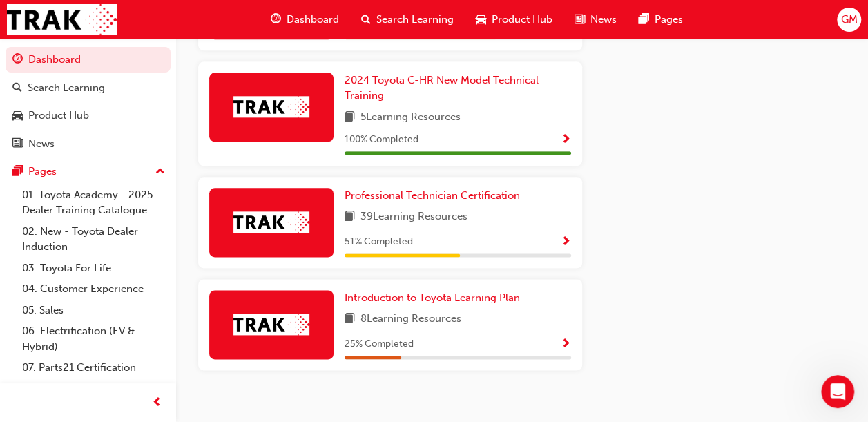
scroll to position [760, 0]
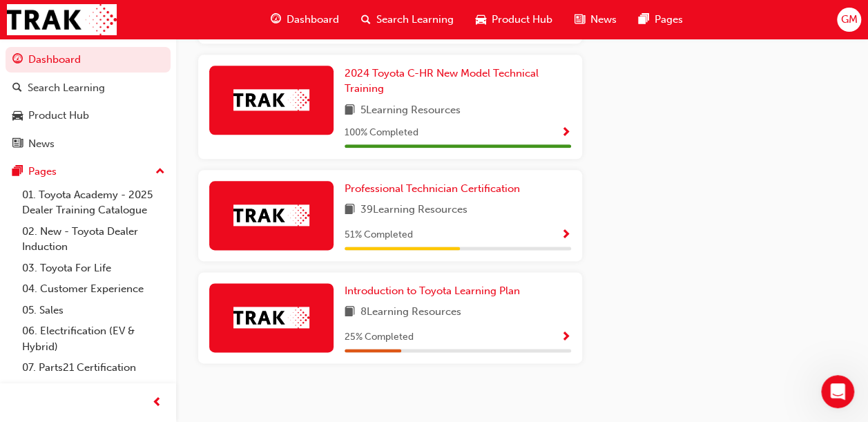
click at [564, 332] on span "Show Progress" at bounding box center [566, 338] width 10 height 12
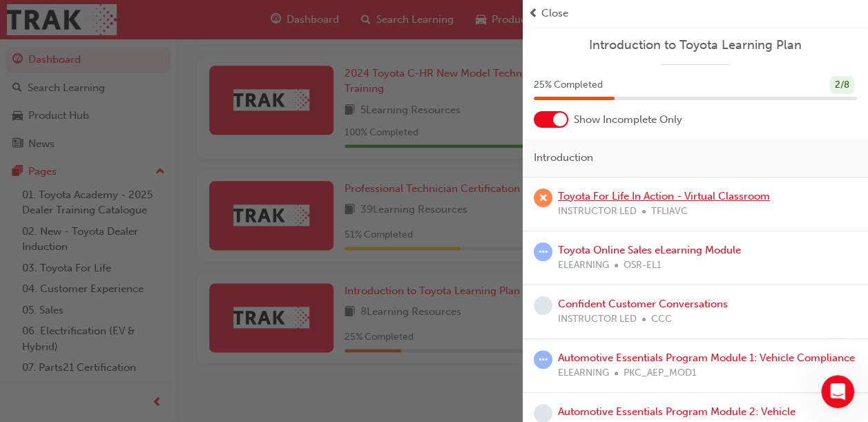
click at [707, 195] on link "Toyota For Life In Action - Virtual Classroom" at bounding box center [664, 196] width 212 height 12
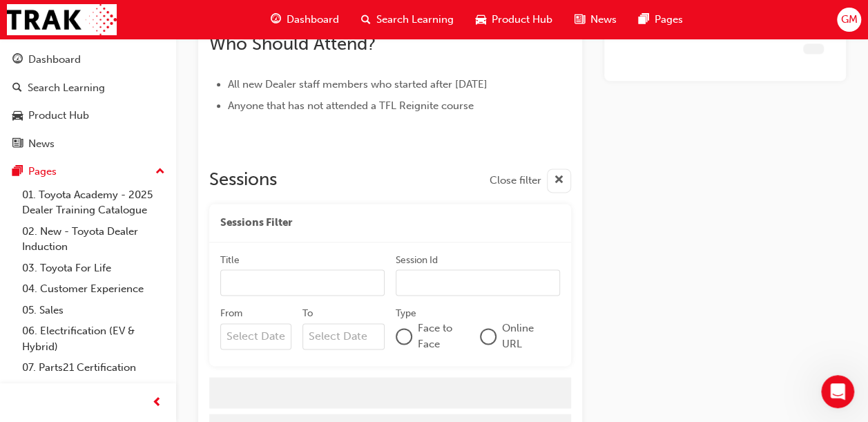
scroll to position [818, 0]
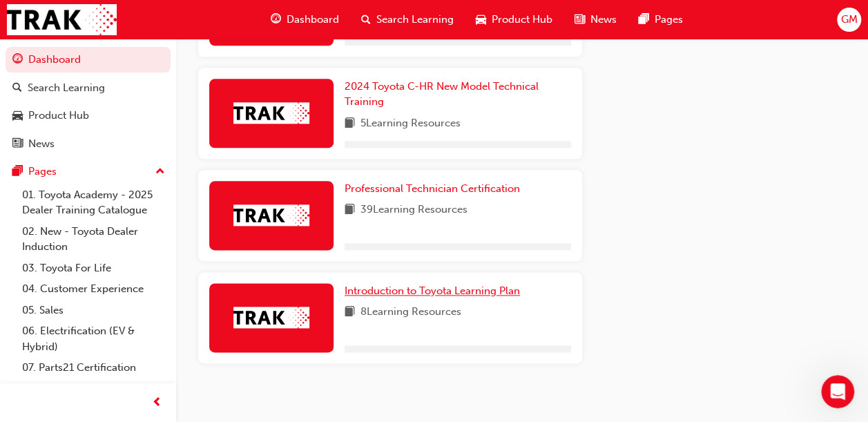
scroll to position [760, 0]
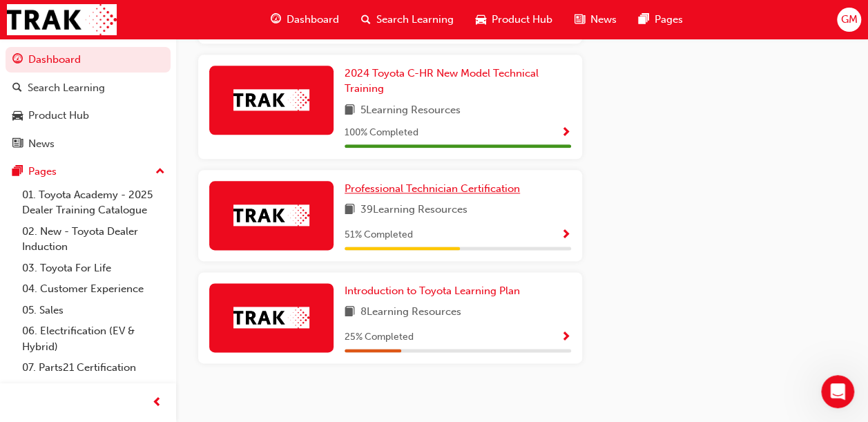
click at [496, 182] on span "Professional Technician Certification" at bounding box center [432, 188] width 175 height 12
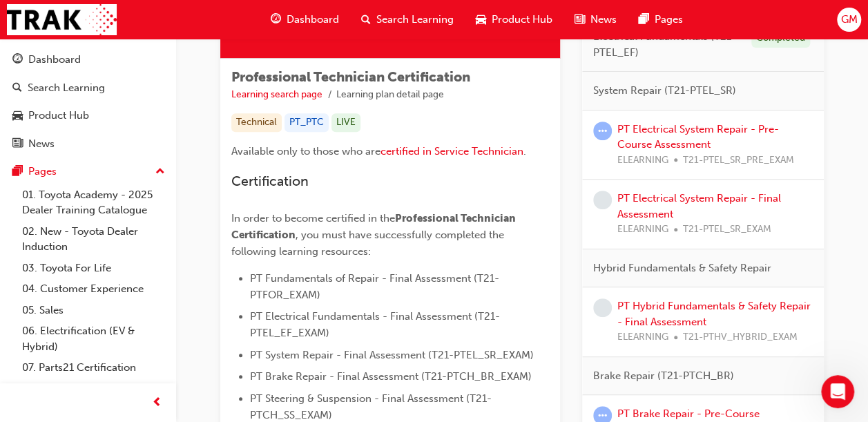
scroll to position [221, 0]
click at [663, 135] on div "PT Electrical System Repair - Pre-Course Assessment ELEARNING T21-PTEL_SR_PRE_E…" at bounding box center [715, 144] width 195 height 47
click at [669, 128] on link "PT Electrical System Repair - Pre-Course Assessment" at bounding box center [699, 136] width 162 height 28
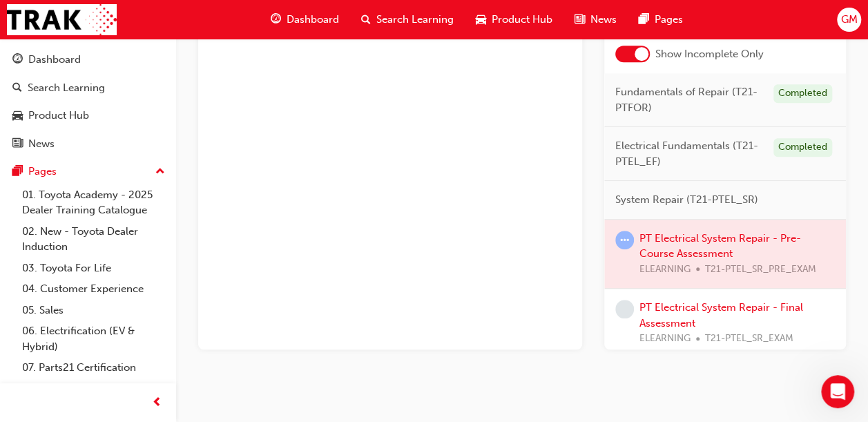
scroll to position [546, 0]
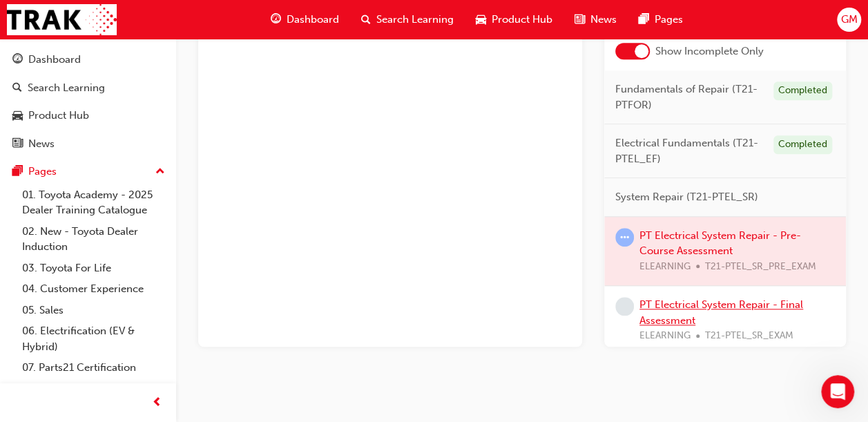
click at [730, 301] on link "PT Electrical System Repair - Final Assessment" at bounding box center [722, 312] width 164 height 28
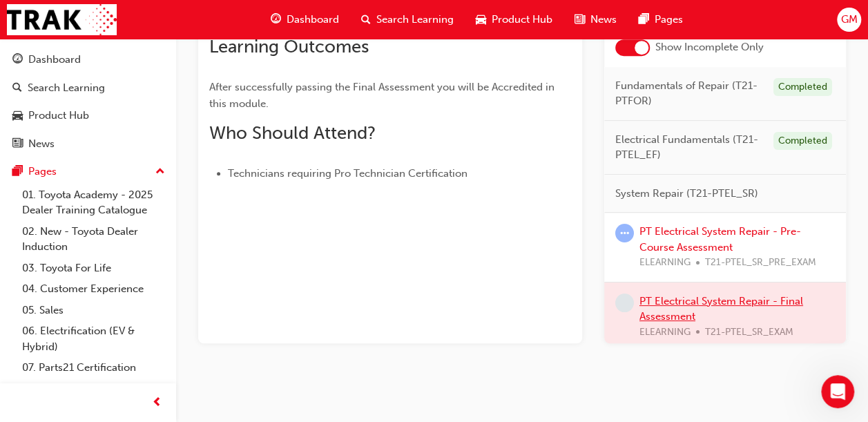
scroll to position [295, 0]
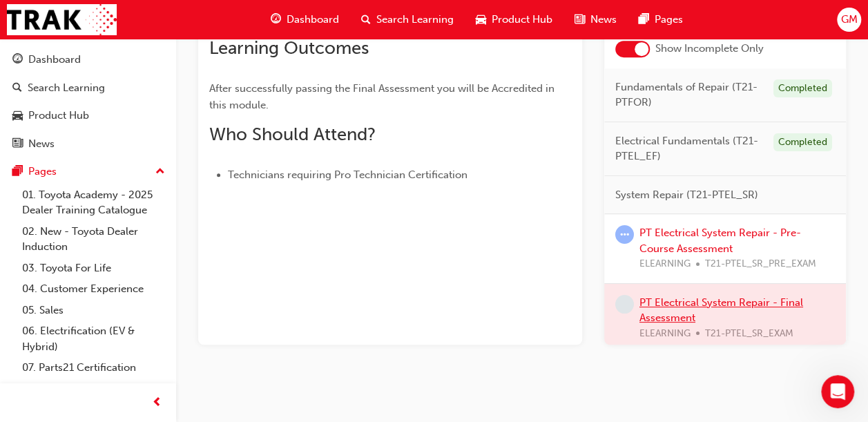
click at [730, 301] on div at bounding box center [725, 318] width 242 height 69
click at [724, 235] on link "PT Electrical System Repair - Pre-Course Assessment" at bounding box center [721, 241] width 162 height 28
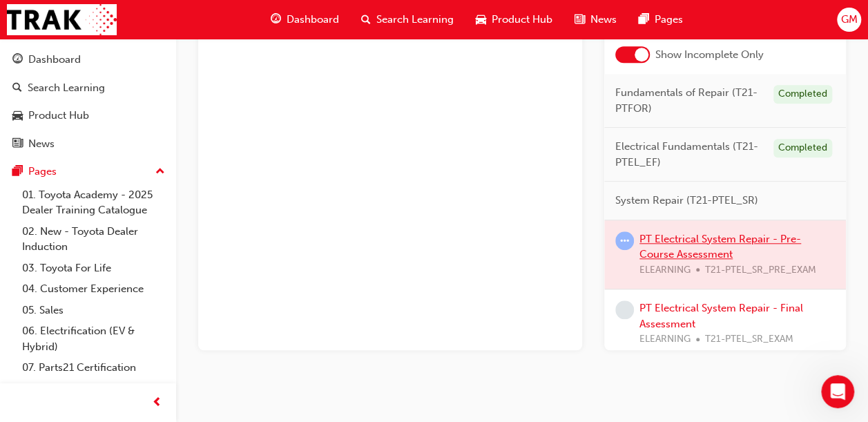
scroll to position [546, 0]
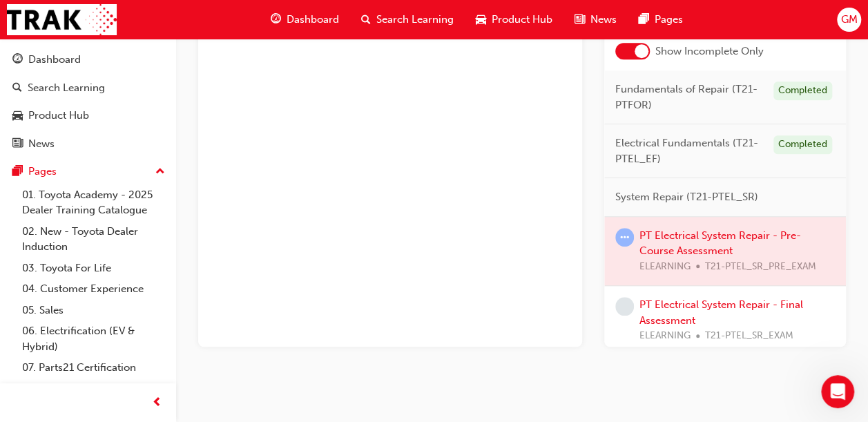
click at [694, 232] on div at bounding box center [725, 251] width 242 height 69
click at [687, 247] on div at bounding box center [725, 251] width 242 height 69
click at [655, 301] on link "PT Electrical System Repair - Final Assessment" at bounding box center [722, 312] width 164 height 28
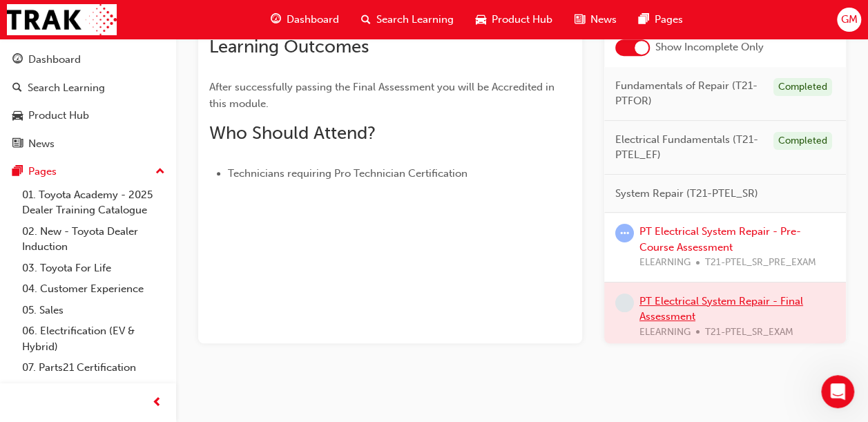
scroll to position [295, 0]
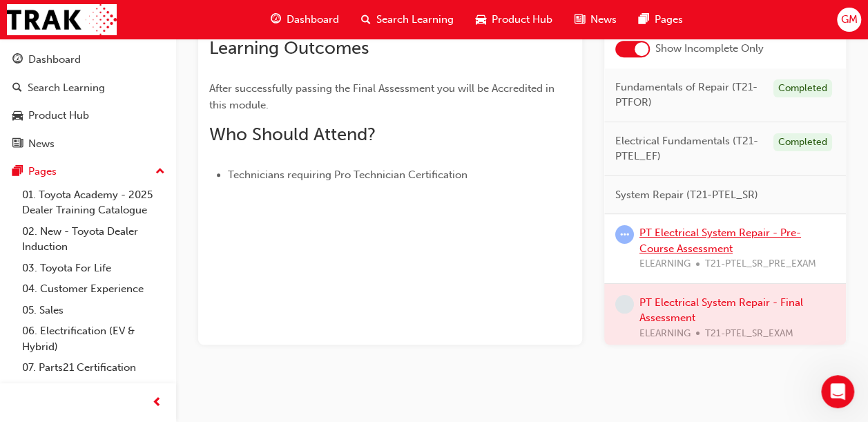
click at [658, 246] on link "PT Electrical System Repair - Pre-Course Assessment" at bounding box center [721, 241] width 162 height 28
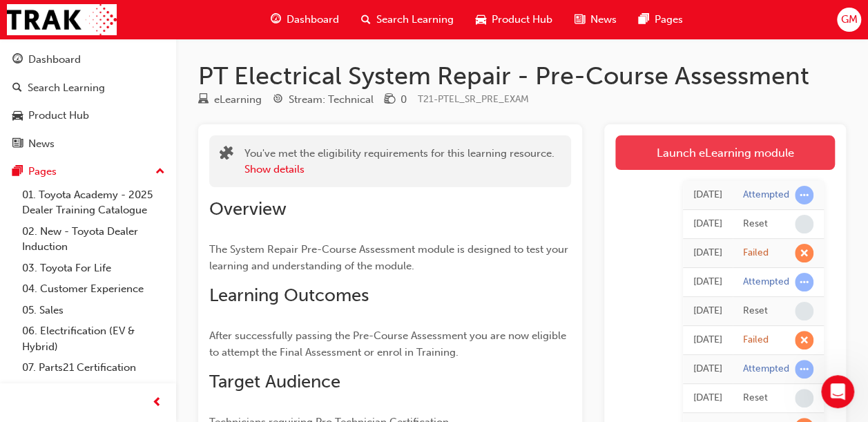
click at [717, 145] on link "Launch eLearning module" at bounding box center [725, 152] width 220 height 35
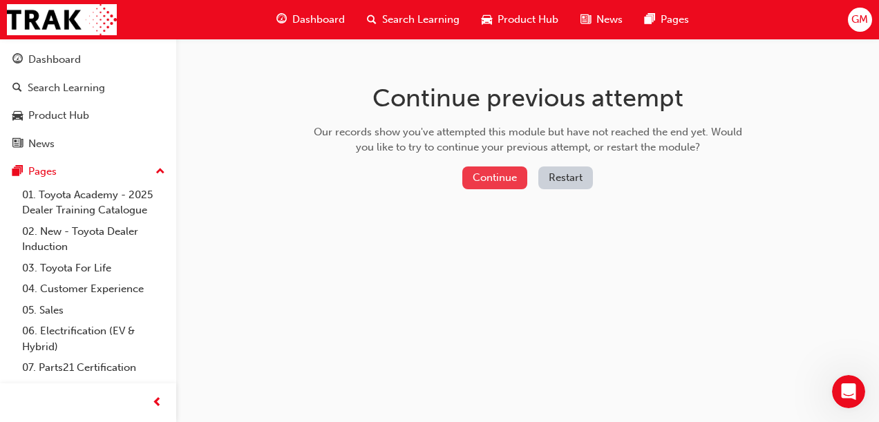
click at [503, 173] on button "Continue" at bounding box center [494, 177] width 65 height 23
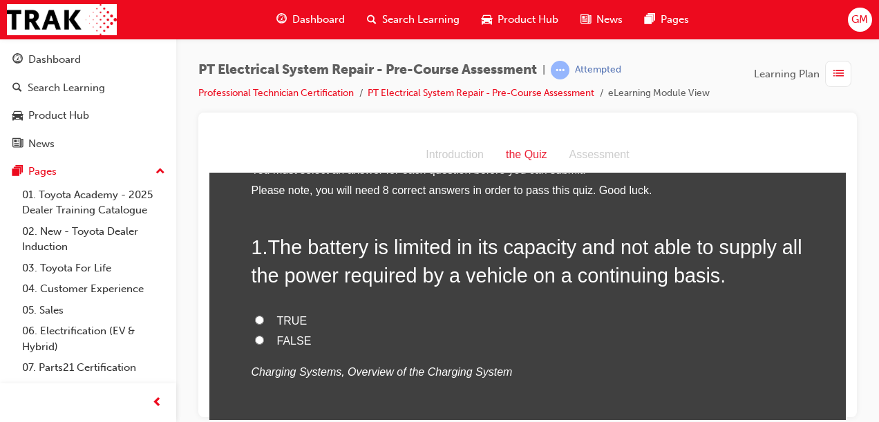
scroll to position [55, 0]
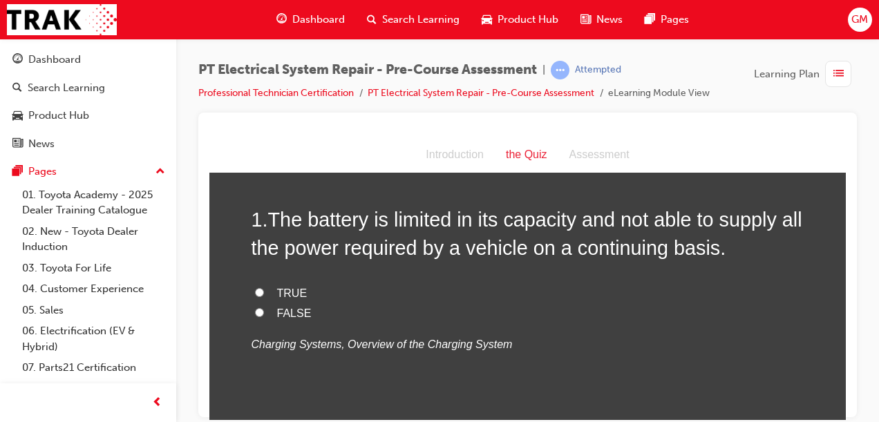
click at [282, 292] on span "TRUE" at bounding box center [292, 293] width 30 height 12
click at [264, 292] on input "TRUE" at bounding box center [259, 291] width 9 height 9
radio input "true"
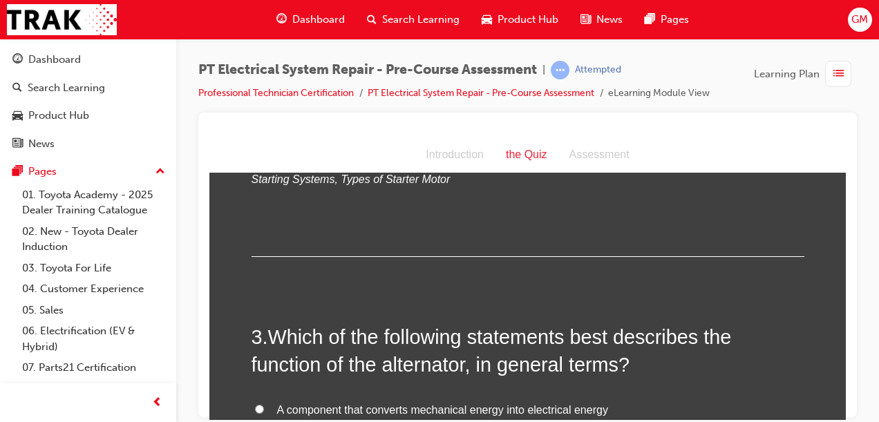
scroll to position [580, 0]
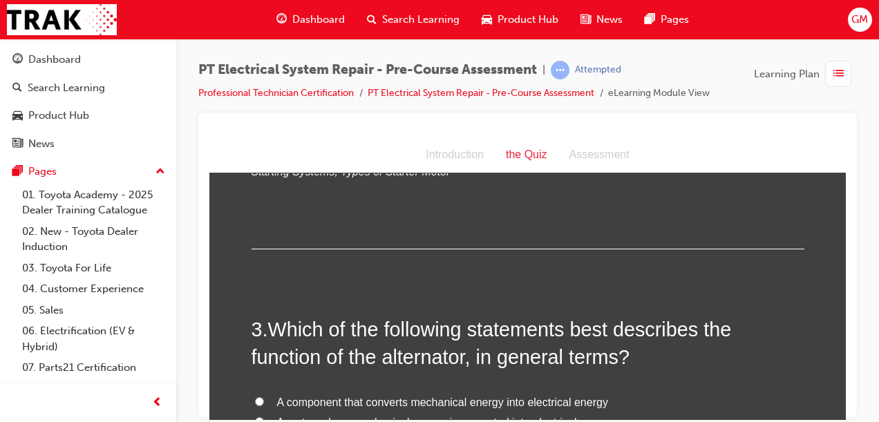
click at [256, 104] on input "Armature" at bounding box center [259, 99] width 9 height 9
radio input "true"
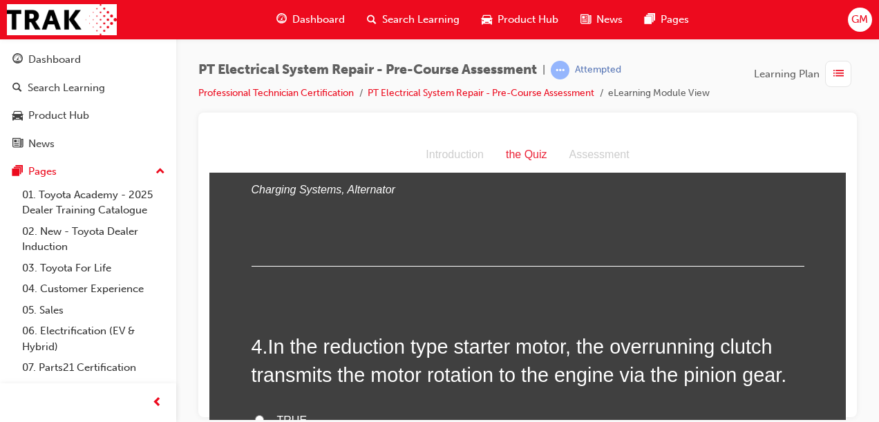
scroll to position [912, 0]
